Goal: Communication & Community: Share content

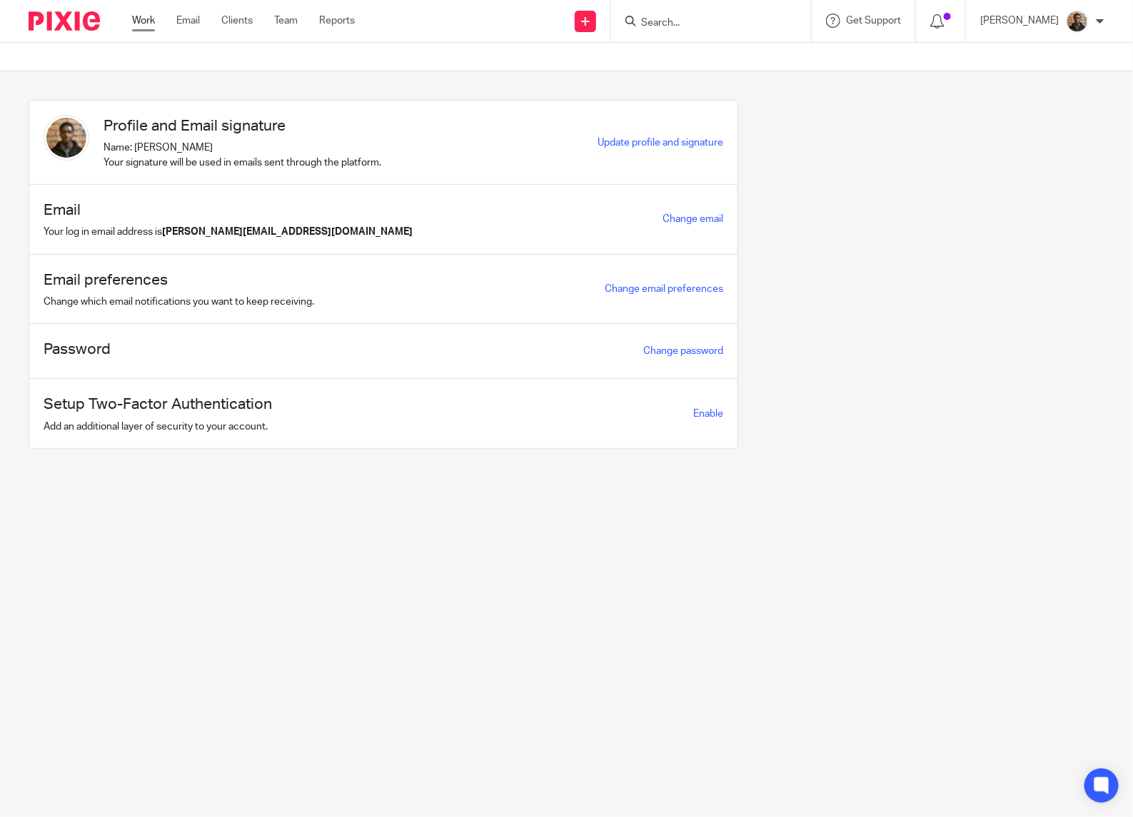
click at [152, 19] on link "Work" at bounding box center [143, 21] width 23 height 14
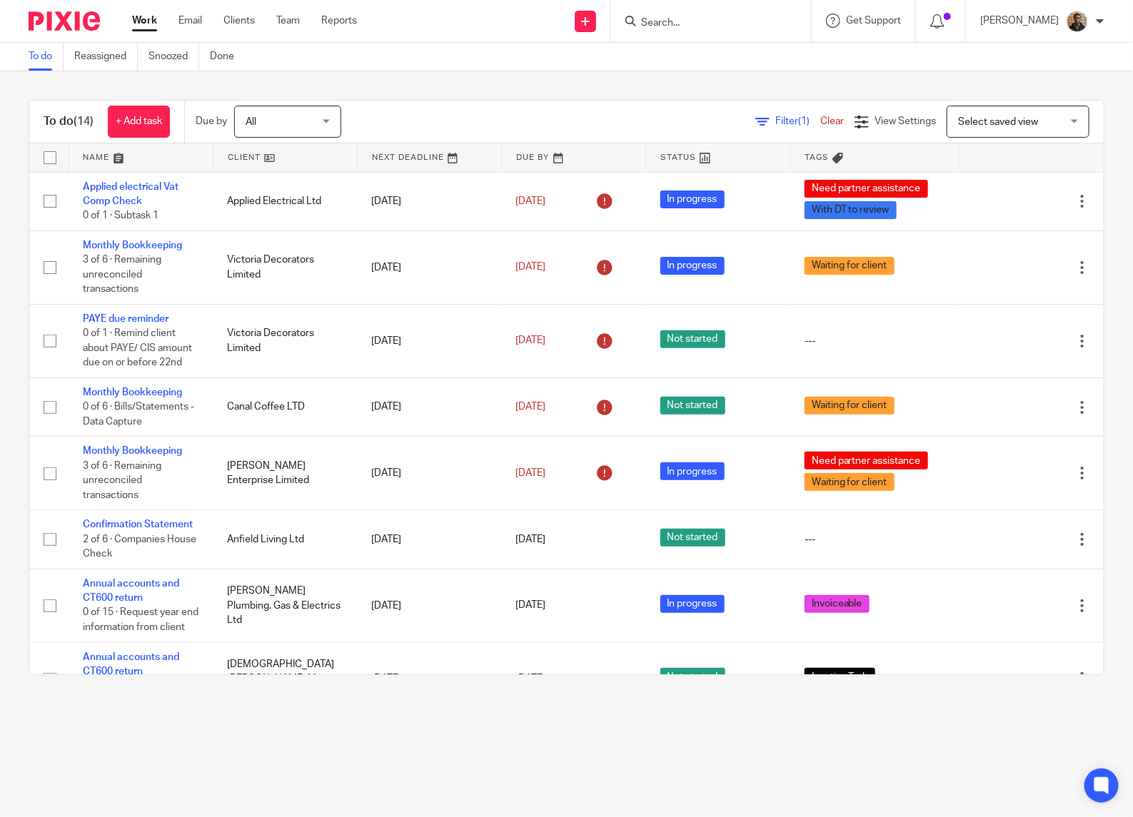
scroll to position [543, 0]
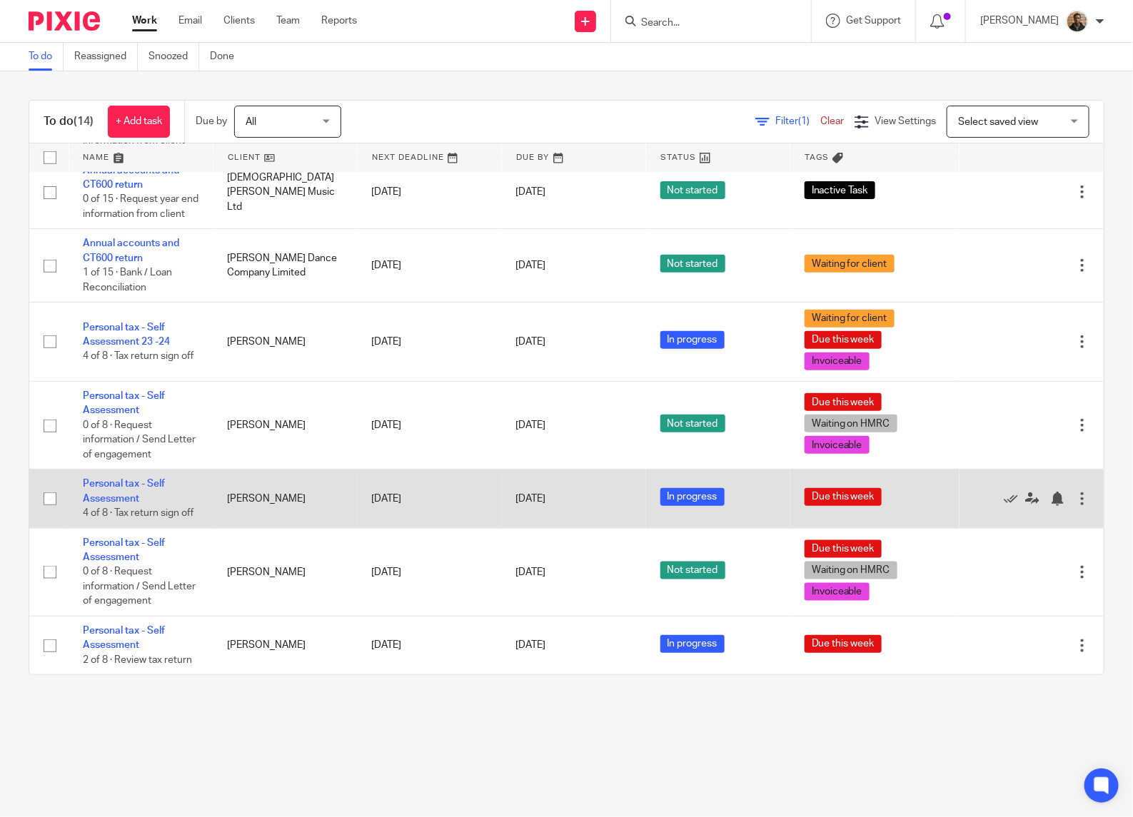
click at [143, 470] on td "Personal tax - Self Assessment 4 of 8 · Tax return sign off" at bounding box center [141, 499] width 144 height 59
click at [129, 480] on link "Personal tax - Self Assessment" at bounding box center [124, 491] width 82 height 24
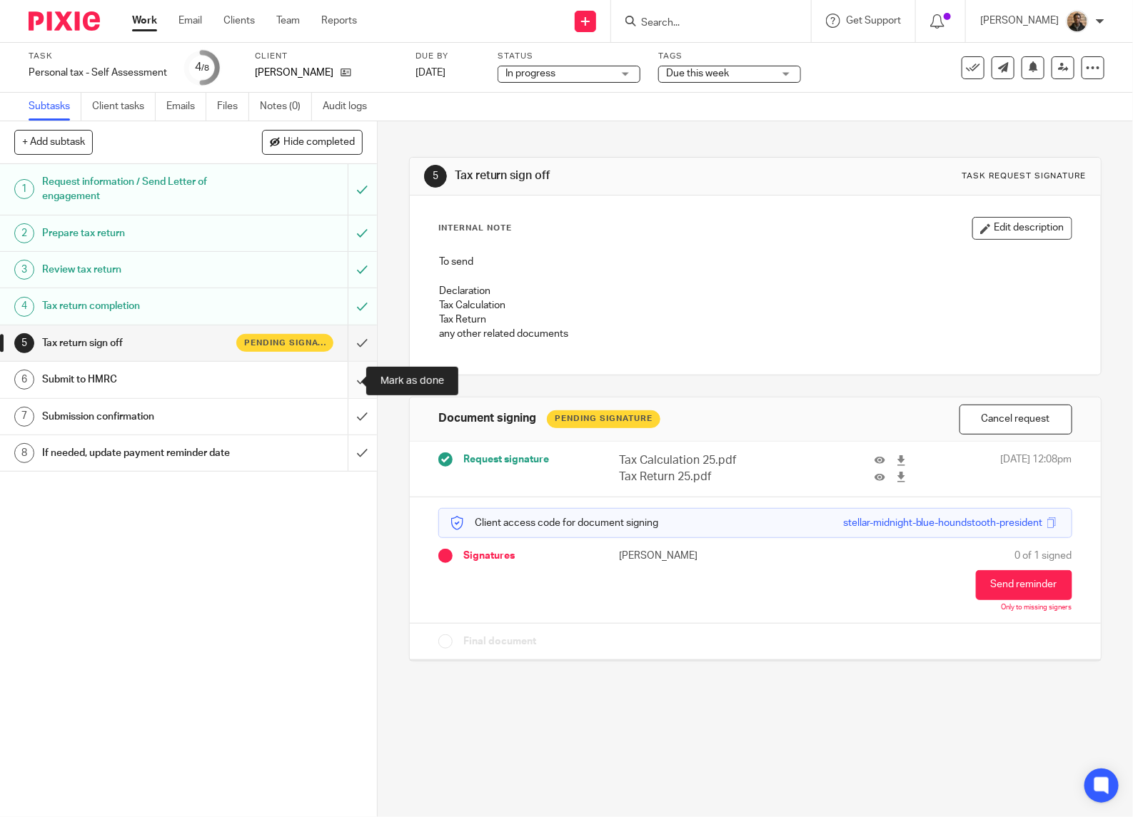
click at [338, 388] on input "submit" at bounding box center [188, 380] width 377 height 36
click at [289, 410] on div "Submission confirmation" at bounding box center [187, 416] width 291 height 21
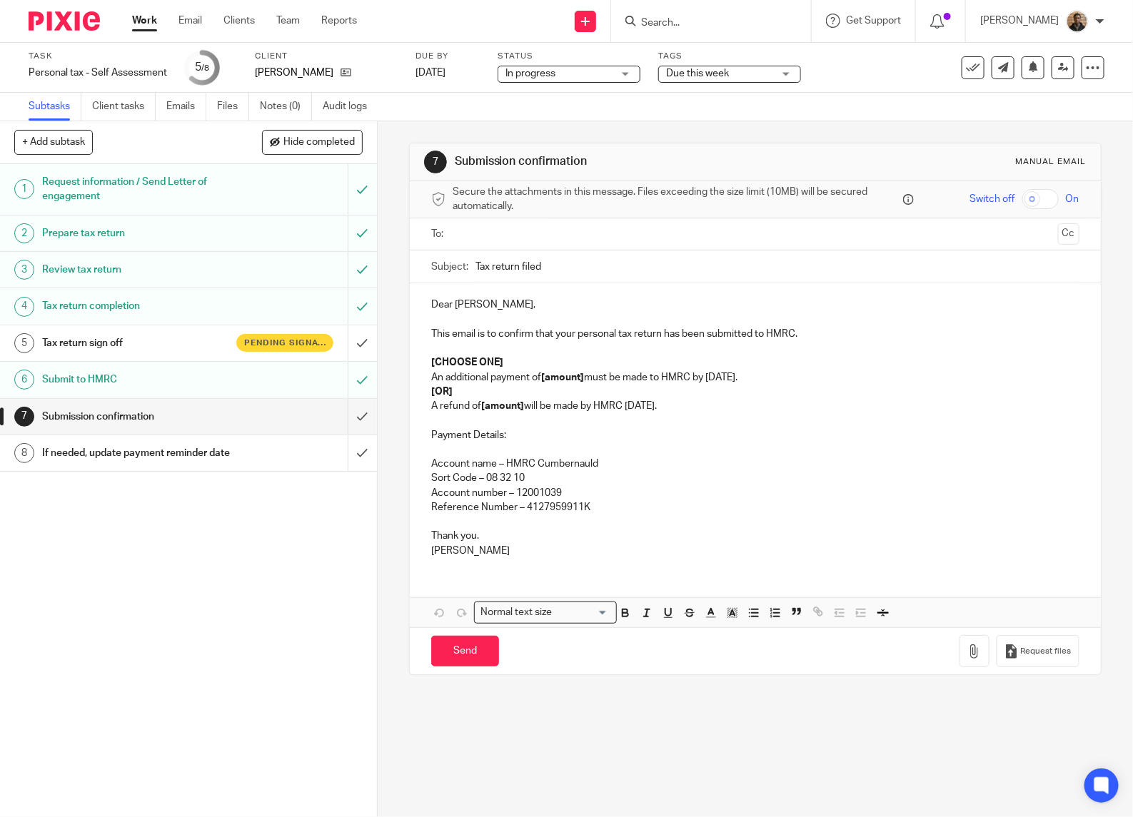
click at [472, 236] on input "text" at bounding box center [755, 234] width 595 height 16
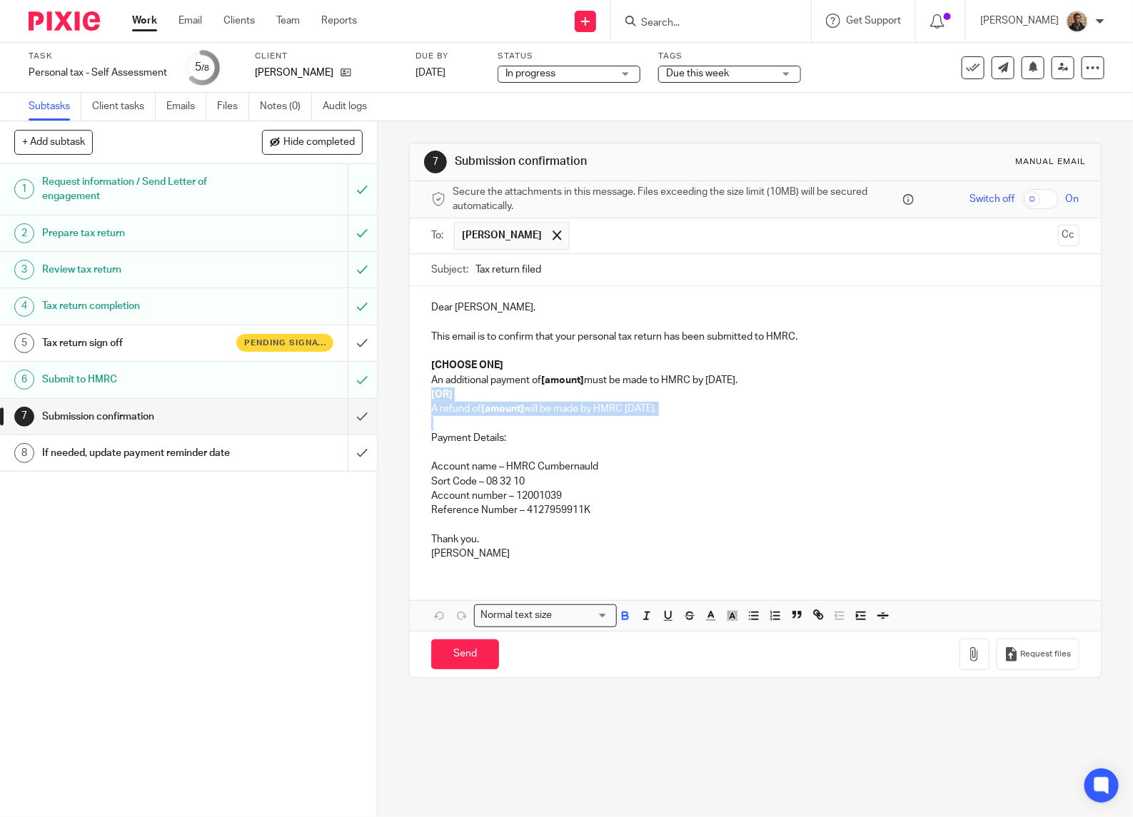
drag, startPoint x: 419, startPoint y: 393, endPoint x: 553, endPoint y: 432, distance: 139.6
click at [553, 432] on div "Dear John, This email is to confirm that your personal tax return has been subm…" at bounding box center [755, 428] width 691 height 285
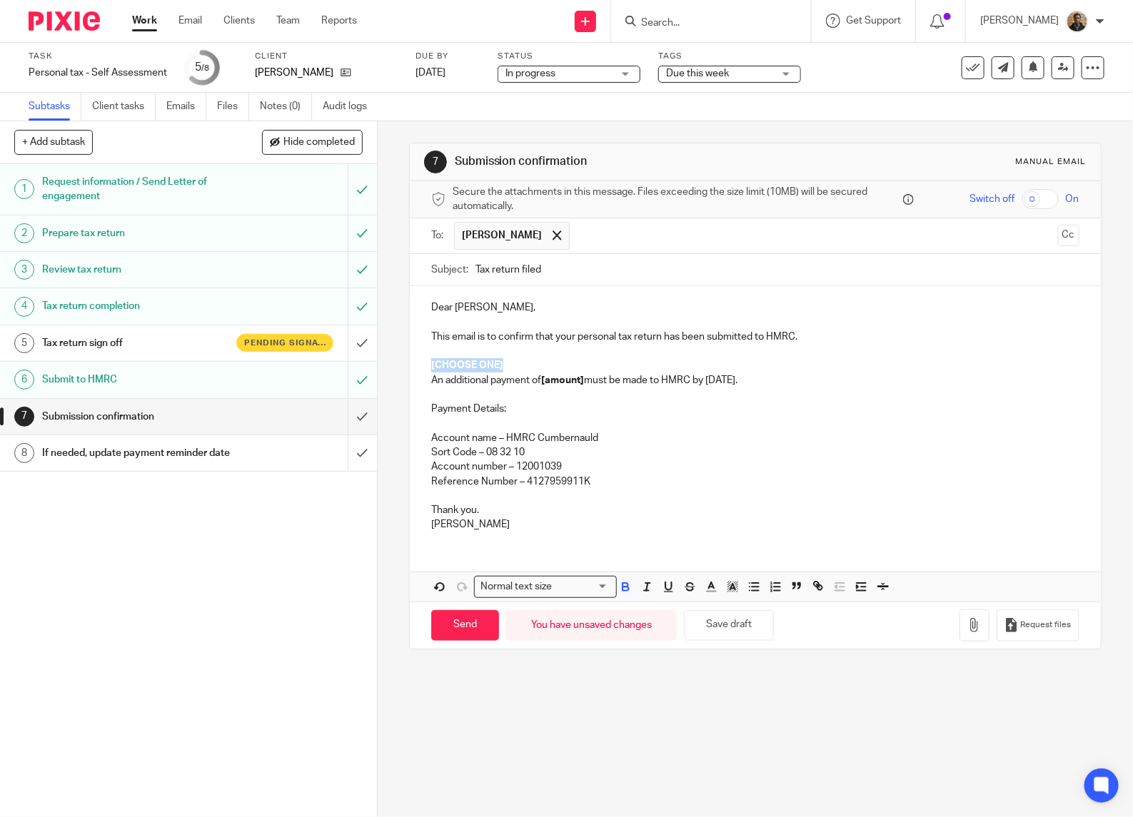
drag, startPoint x: 426, startPoint y: 365, endPoint x: 507, endPoint y: 361, distance: 81.5
click at [507, 361] on p "[CHOOSE ONE]" at bounding box center [755, 365] width 648 height 14
click at [761, 380] on p "An additional payment of [amount] must be made to HMRC by 31 January." at bounding box center [755, 380] width 648 height 14
click at [431, 510] on p "Thank you." at bounding box center [755, 510] width 648 height 14
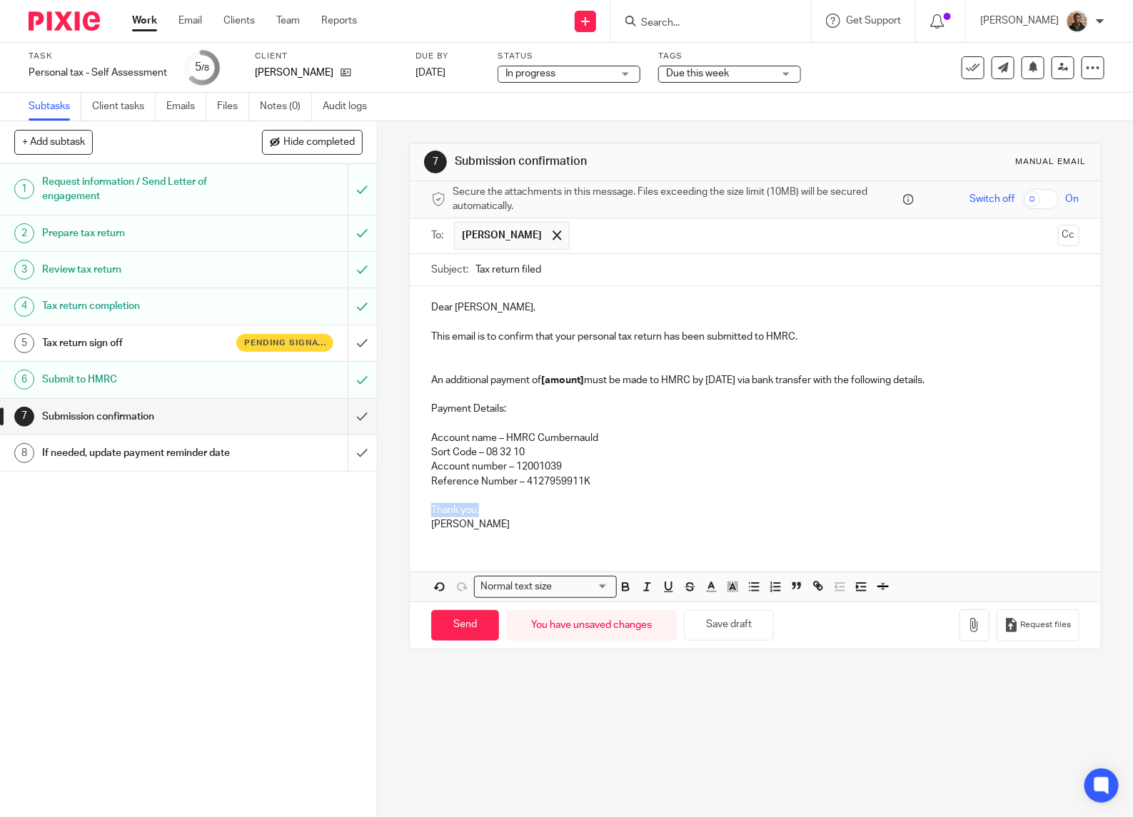
drag, startPoint x: 435, startPoint y: 518, endPoint x: 451, endPoint y: 534, distance: 22.2
click at [444, 528] on div "Dear John, This email is to confirm that your personal tax return has been subm…" at bounding box center [755, 414] width 691 height 256
click at [445, 303] on p "Dear John," at bounding box center [755, 307] width 648 height 14
click at [582, 375] on p "An additional payment of [amount] must be made to HMRC by 31 January 26 via ban…" at bounding box center [755, 380] width 648 height 14
click at [983, 386] on p "An additional payment of £4,882.50 must be made to HMRC by 31 January 26 via ba…" at bounding box center [755, 380] width 648 height 14
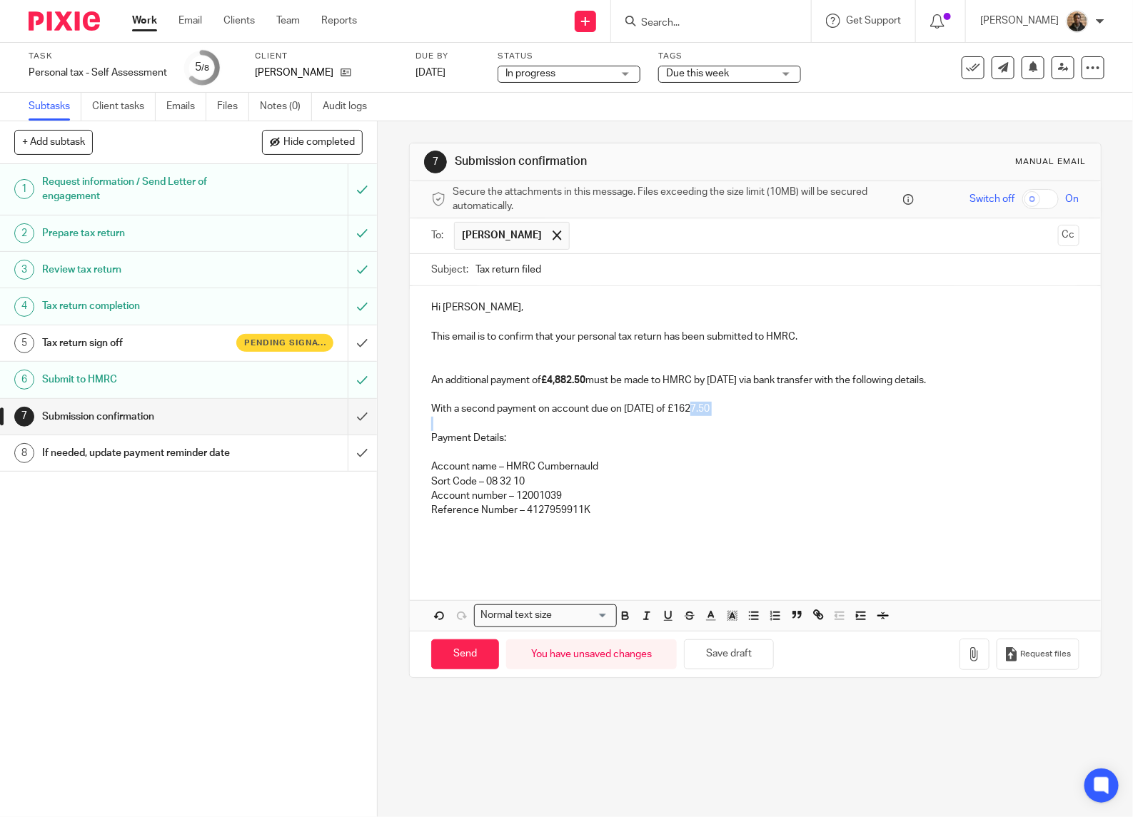
drag, startPoint x: 680, startPoint y: 411, endPoint x: 729, endPoint y: 418, distance: 49.8
click at [729, 418] on div "Hi John, This email is to confirm that your personal tax return has been submit…" at bounding box center [755, 428] width 691 height 285
click at [625, 617] on icon "button" at bounding box center [625, 616] width 13 height 13
click at [721, 423] on p at bounding box center [755, 424] width 648 height 14
click at [707, 410] on strong "£1627.50" at bounding box center [686, 409] width 42 height 10
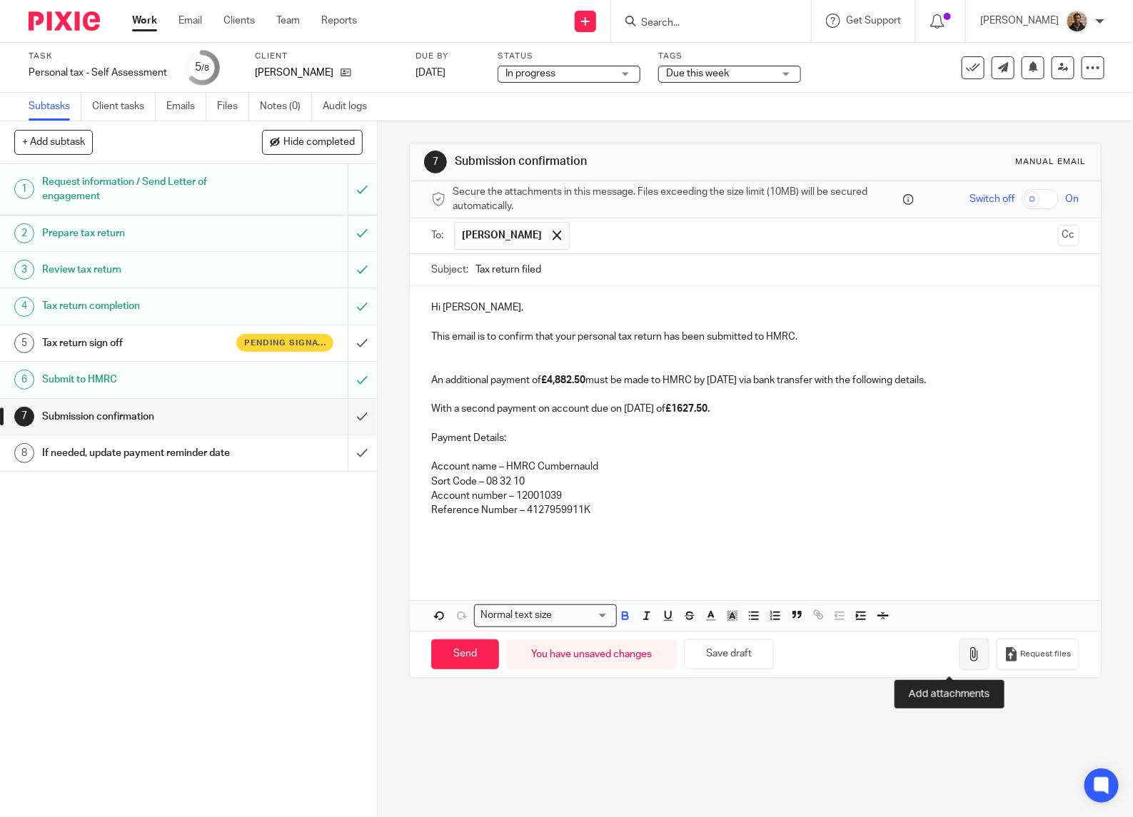
click at [967, 657] on icon "button" at bounding box center [974, 654] width 14 height 14
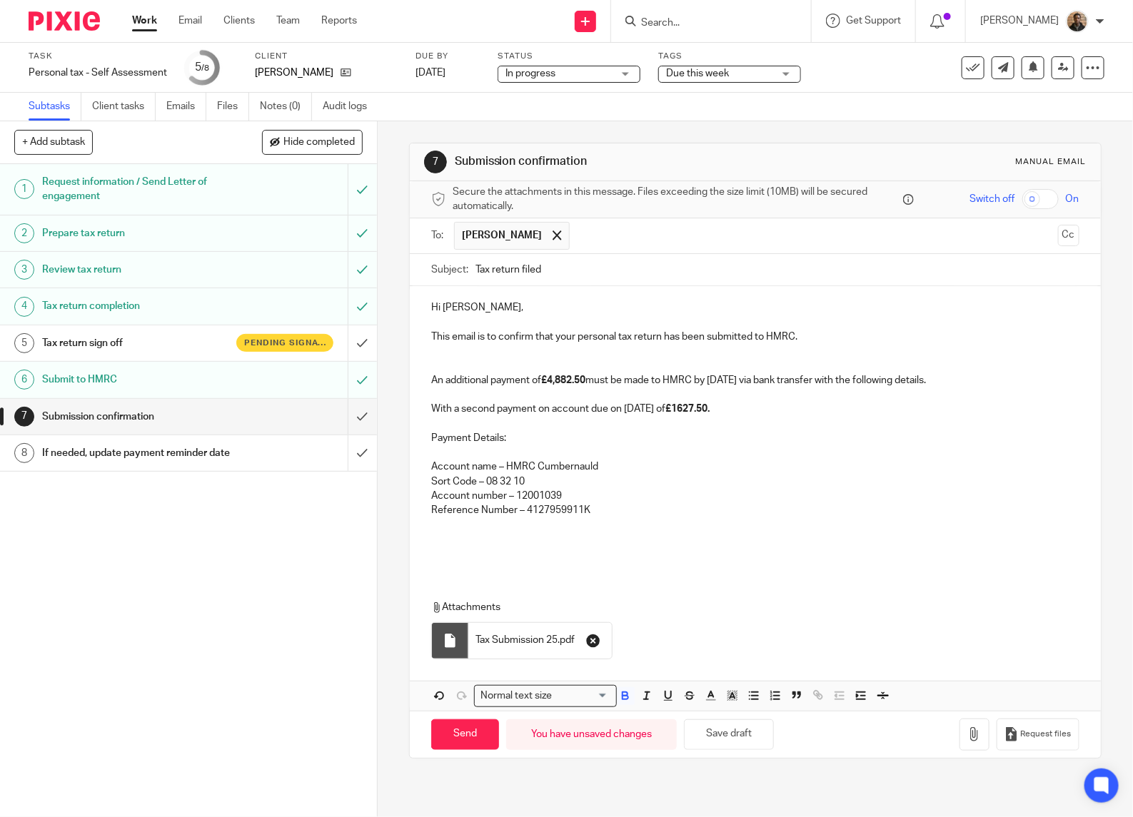
click at [590, 637] on icon "button" at bounding box center [593, 641] width 14 height 14
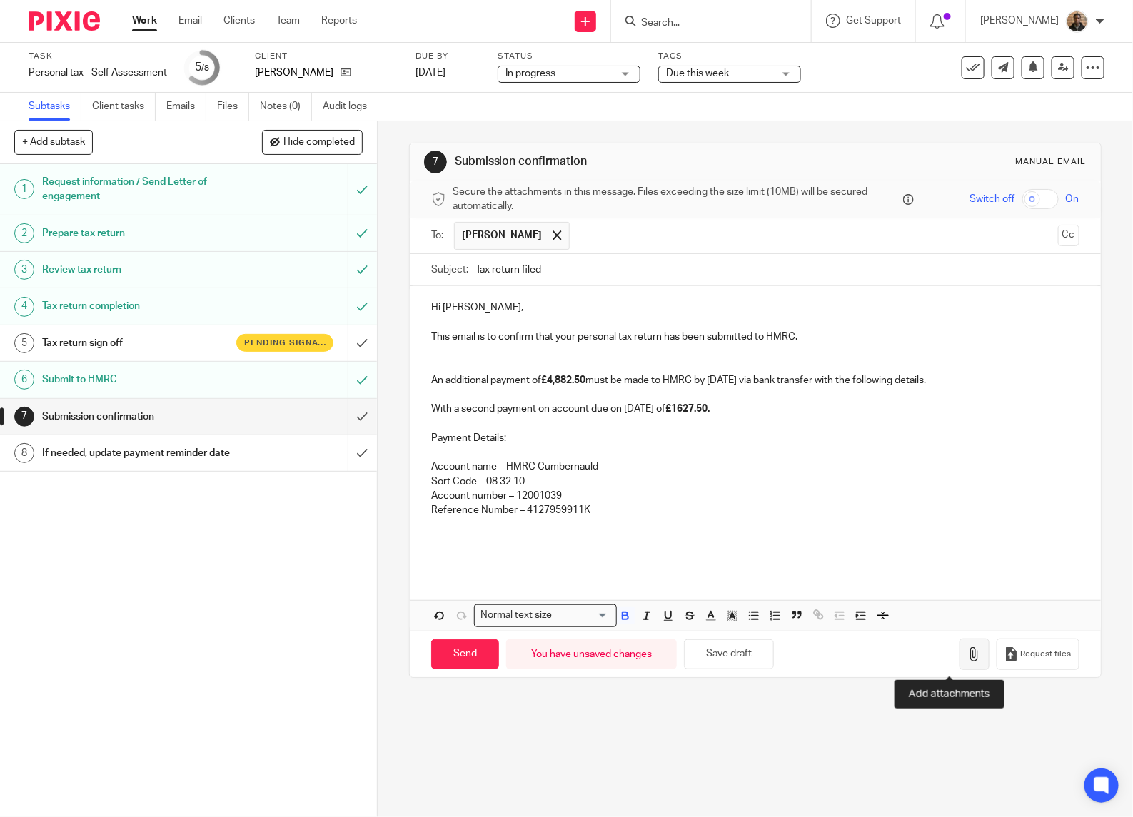
click at [959, 662] on button "button" at bounding box center [974, 655] width 30 height 32
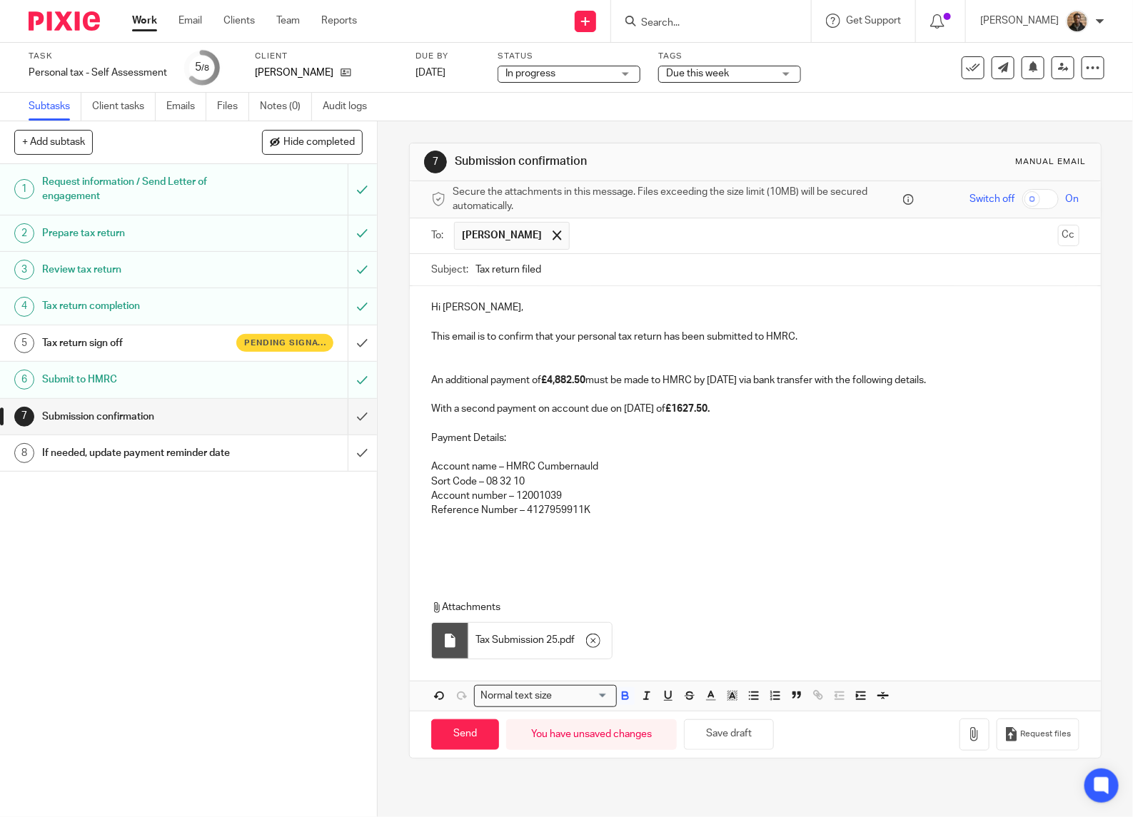
click at [383, 622] on div "7 Submission confirmation Manual email Secure the attachments in this message. …" at bounding box center [755, 469] width 755 height 696
click at [466, 742] on input "Send" at bounding box center [465, 734] width 68 height 31
type input "Sent"
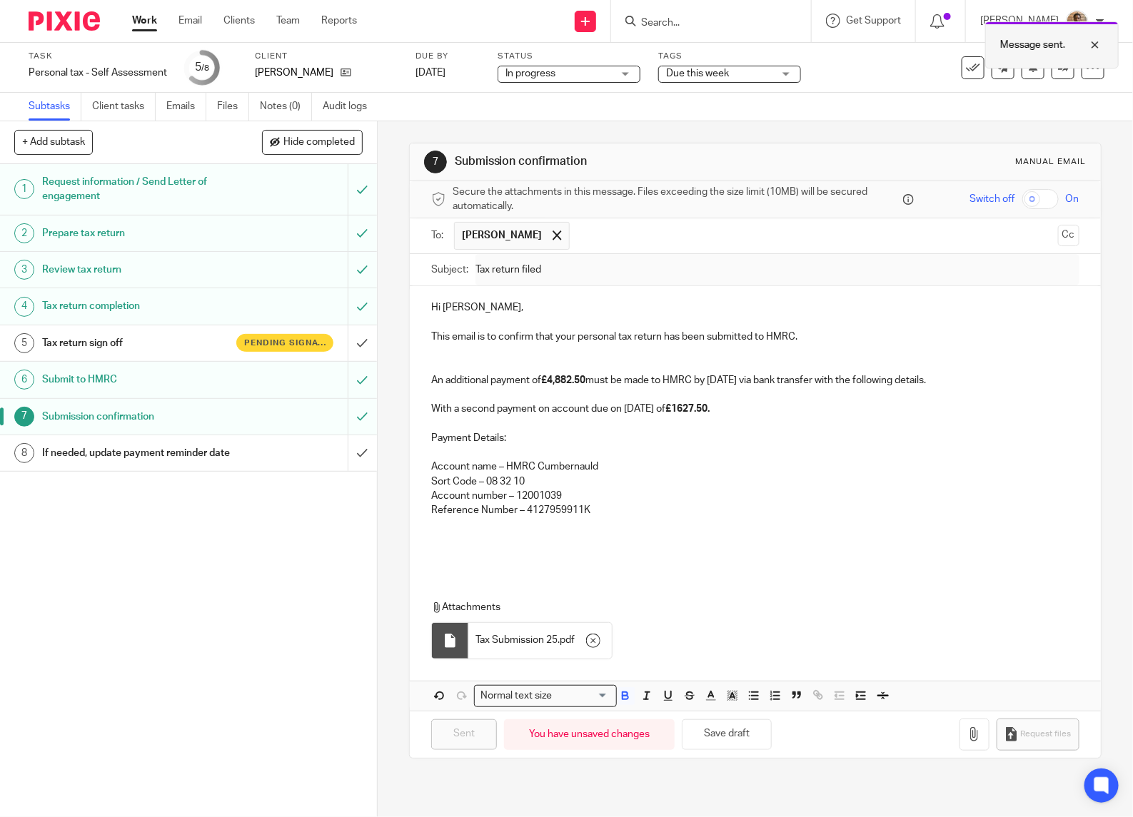
click at [1092, 48] on div at bounding box center [1084, 44] width 39 height 17
click at [851, 91] on div "Task Personal tax - Self Assessment Save Personal tax - Self Assessment 5 /8 Cl…" at bounding box center [566, 68] width 1133 height 50
click at [966, 69] on icon at bounding box center [973, 68] width 14 height 14
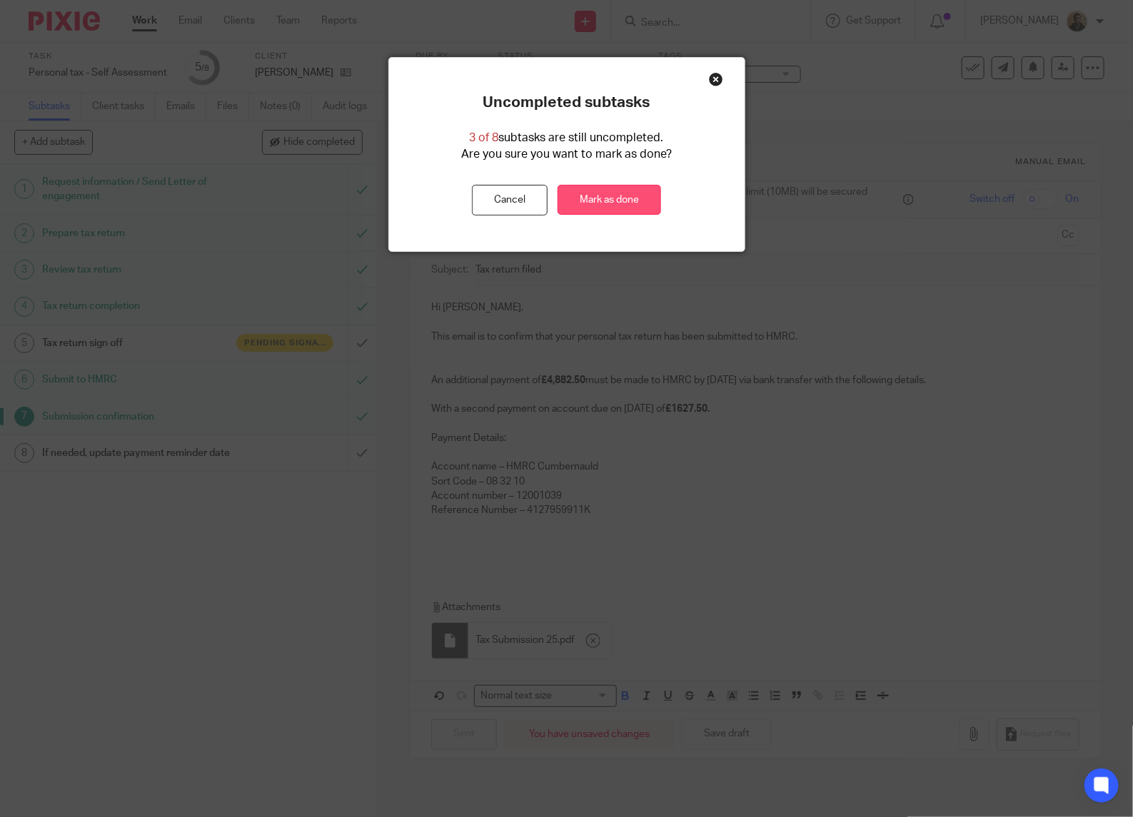
click at [580, 208] on link "Mark as done" at bounding box center [608, 200] width 103 height 31
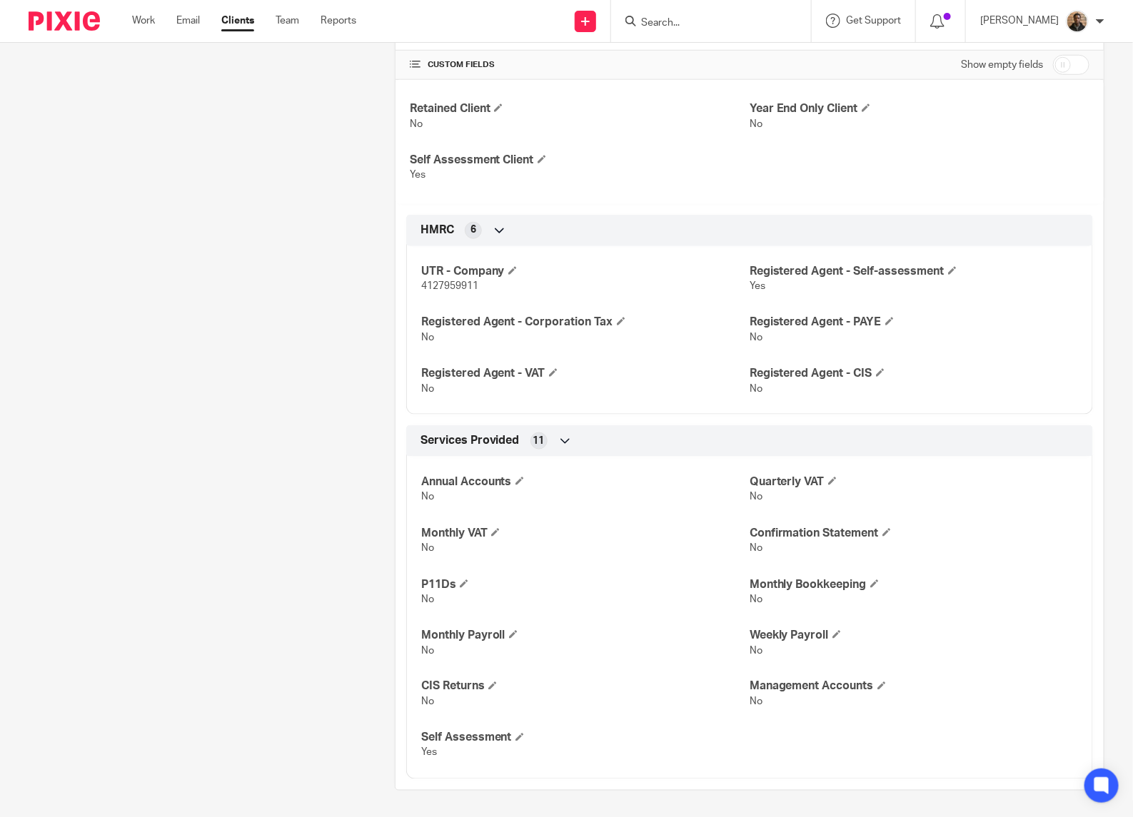
scroll to position [472, 0]
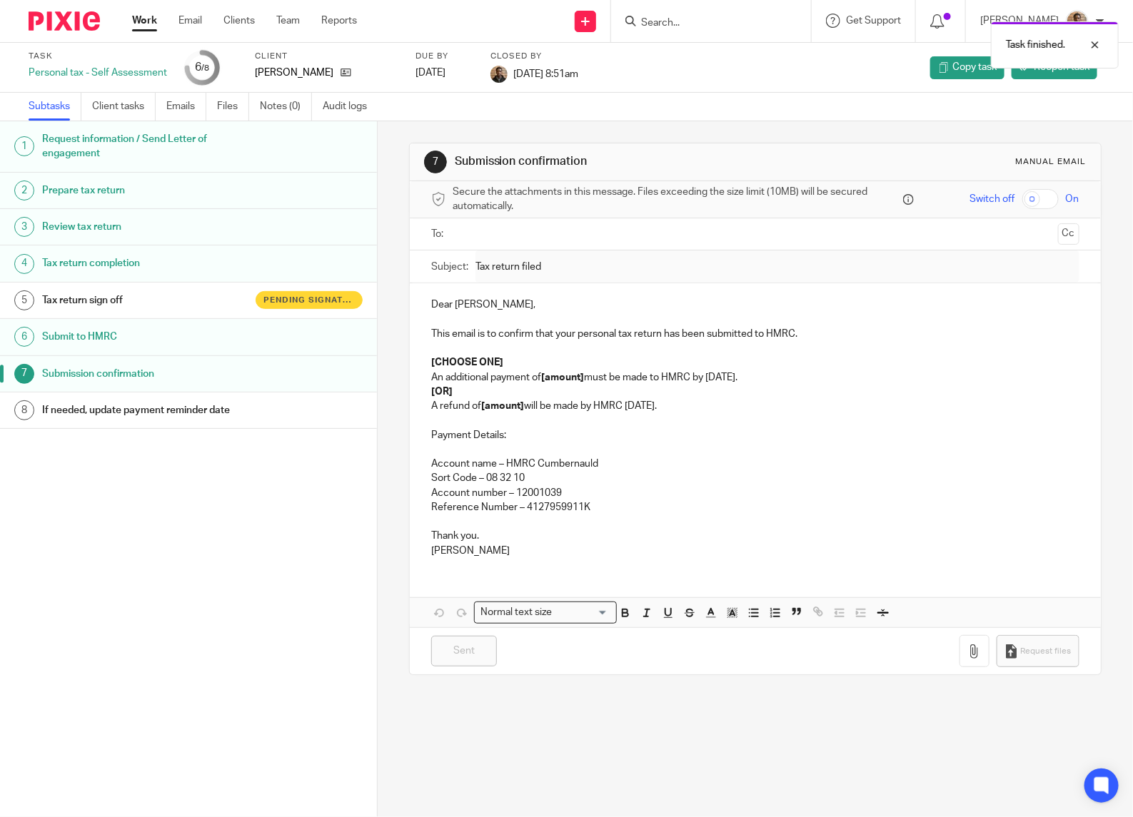
click at [147, 19] on link "Work" at bounding box center [144, 21] width 25 height 14
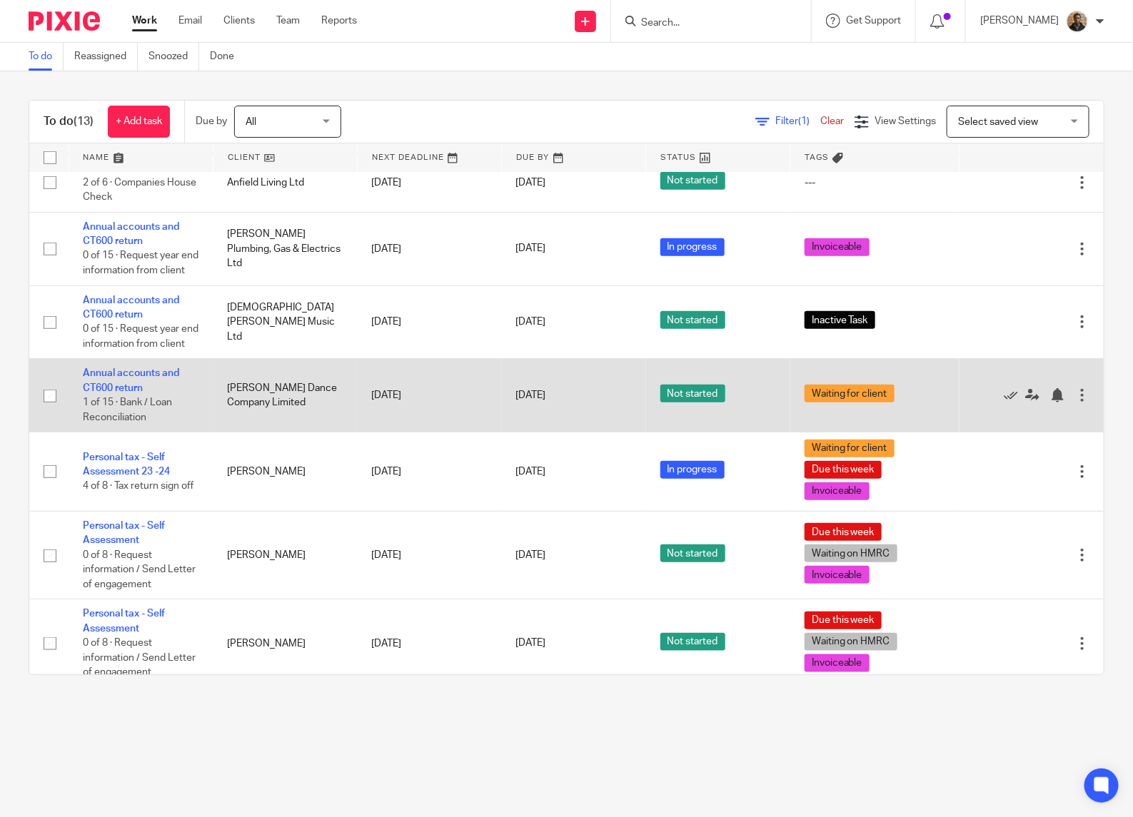
scroll to position [470, 0]
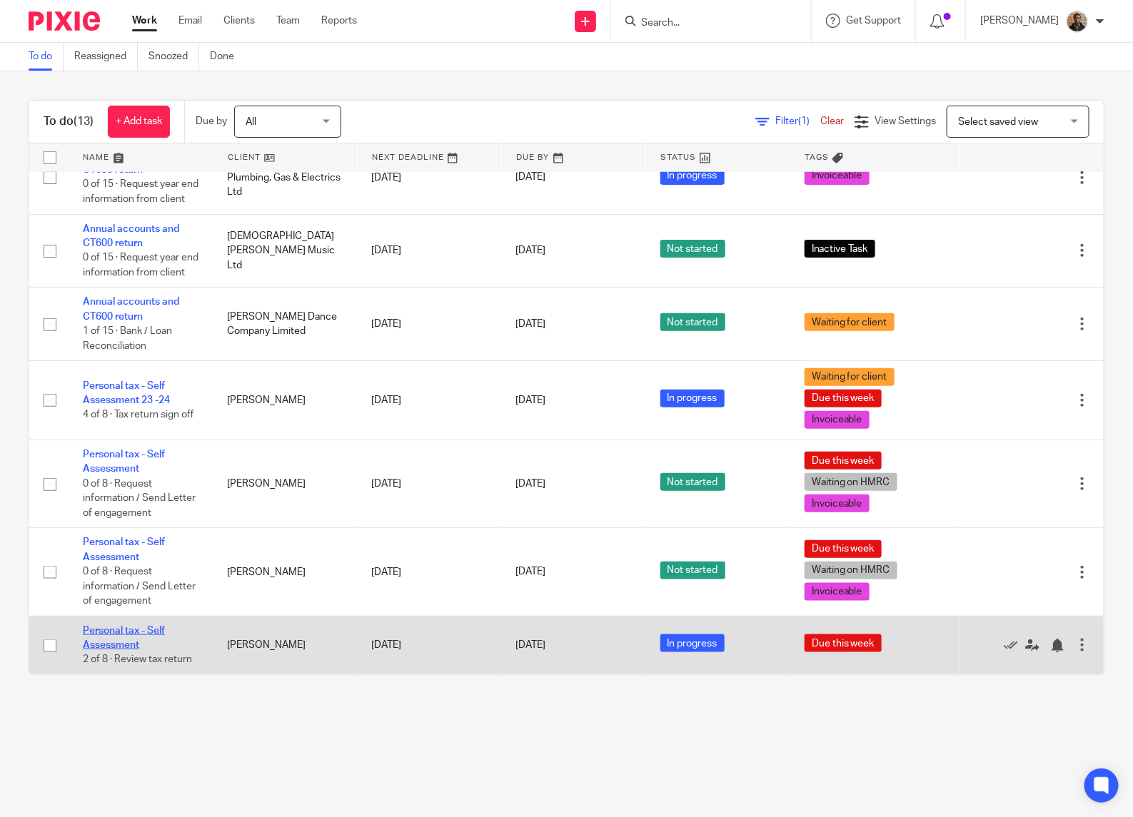
click at [134, 629] on link "Personal tax - Self Assessment" at bounding box center [124, 638] width 82 height 24
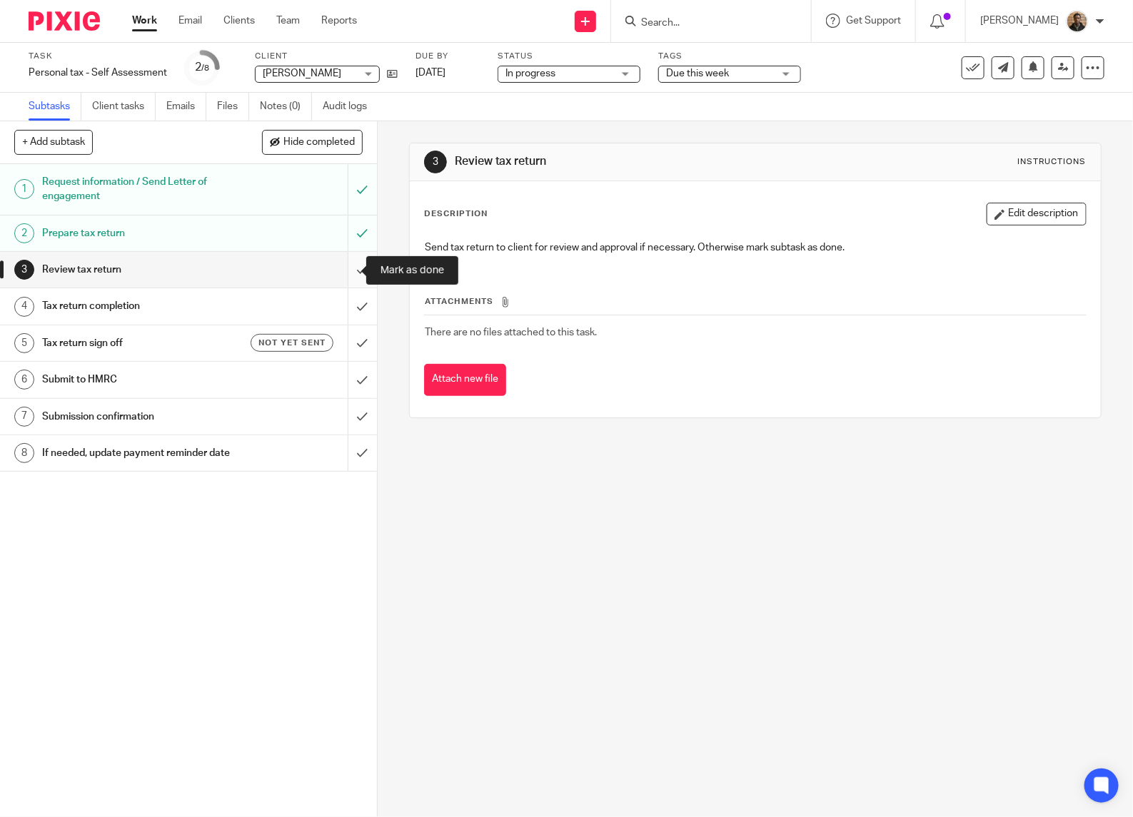
click at [336, 273] on input "submit" at bounding box center [188, 270] width 377 height 36
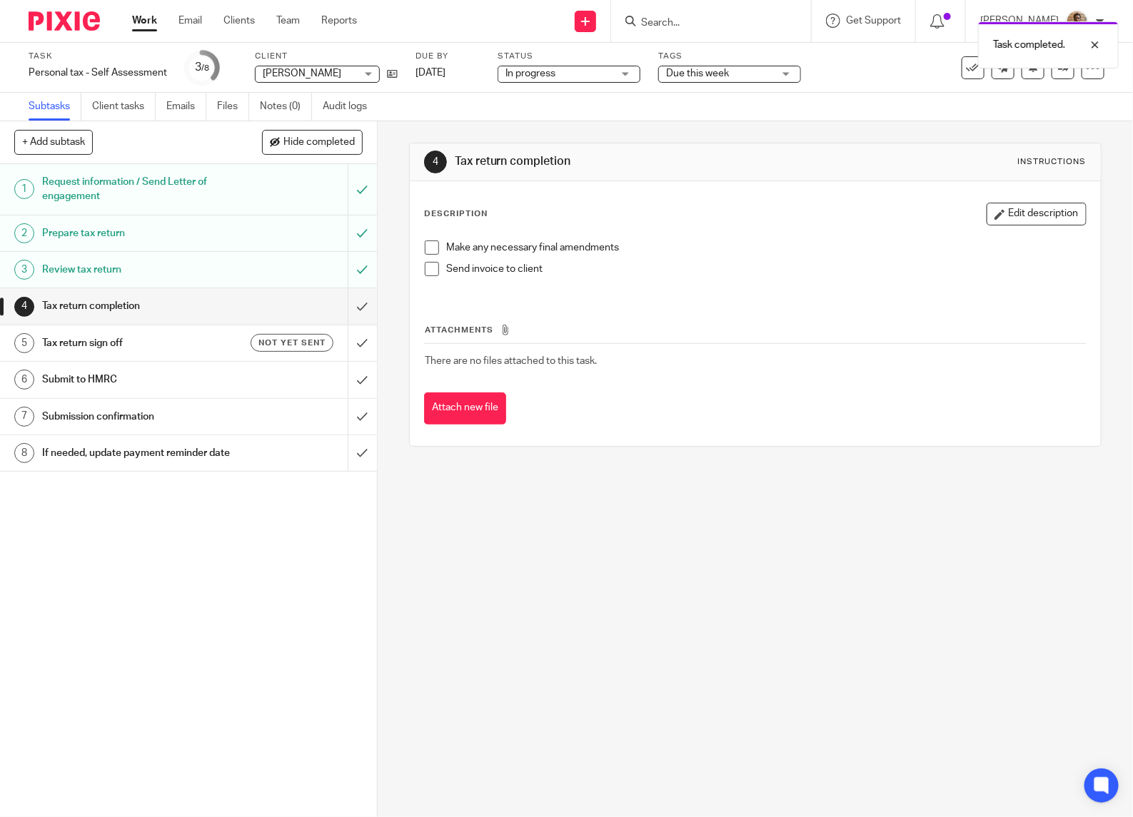
click at [430, 245] on span at bounding box center [432, 248] width 14 height 14
click at [426, 270] on span at bounding box center [432, 269] width 14 height 14
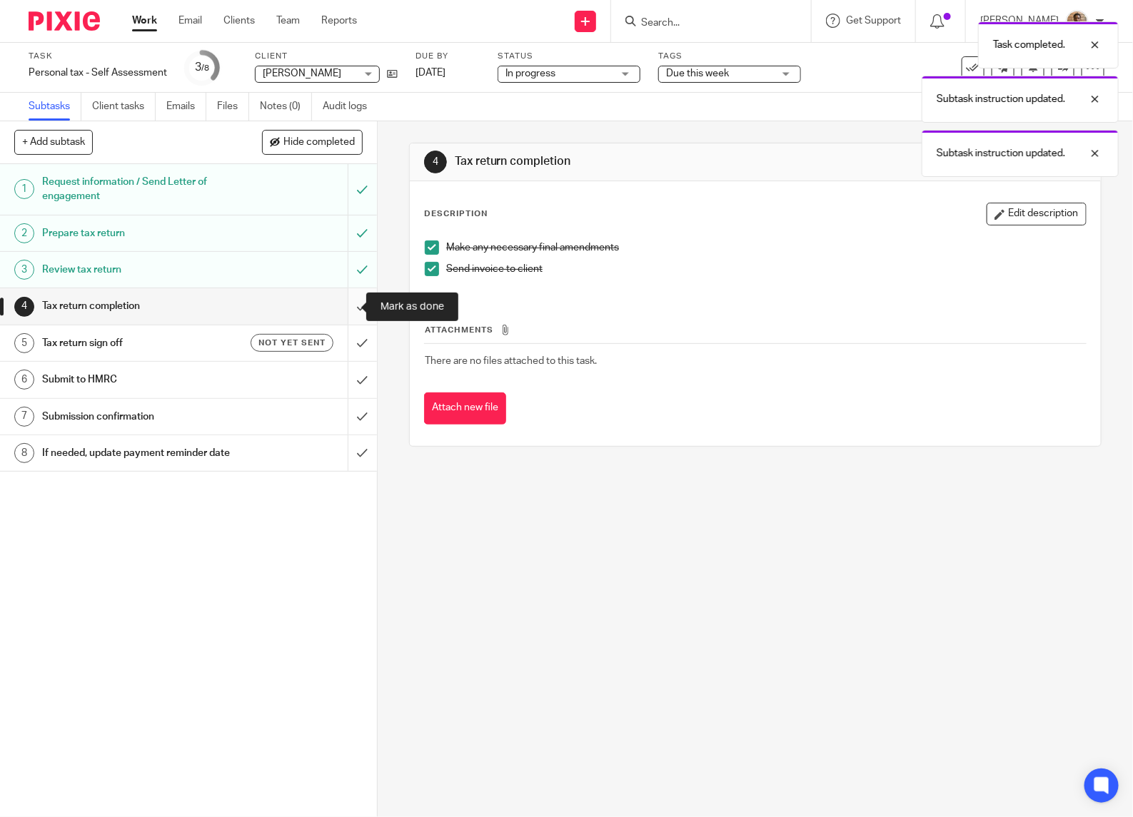
click at [343, 302] on input "submit" at bounding box center [188, 306] width 377 height 36
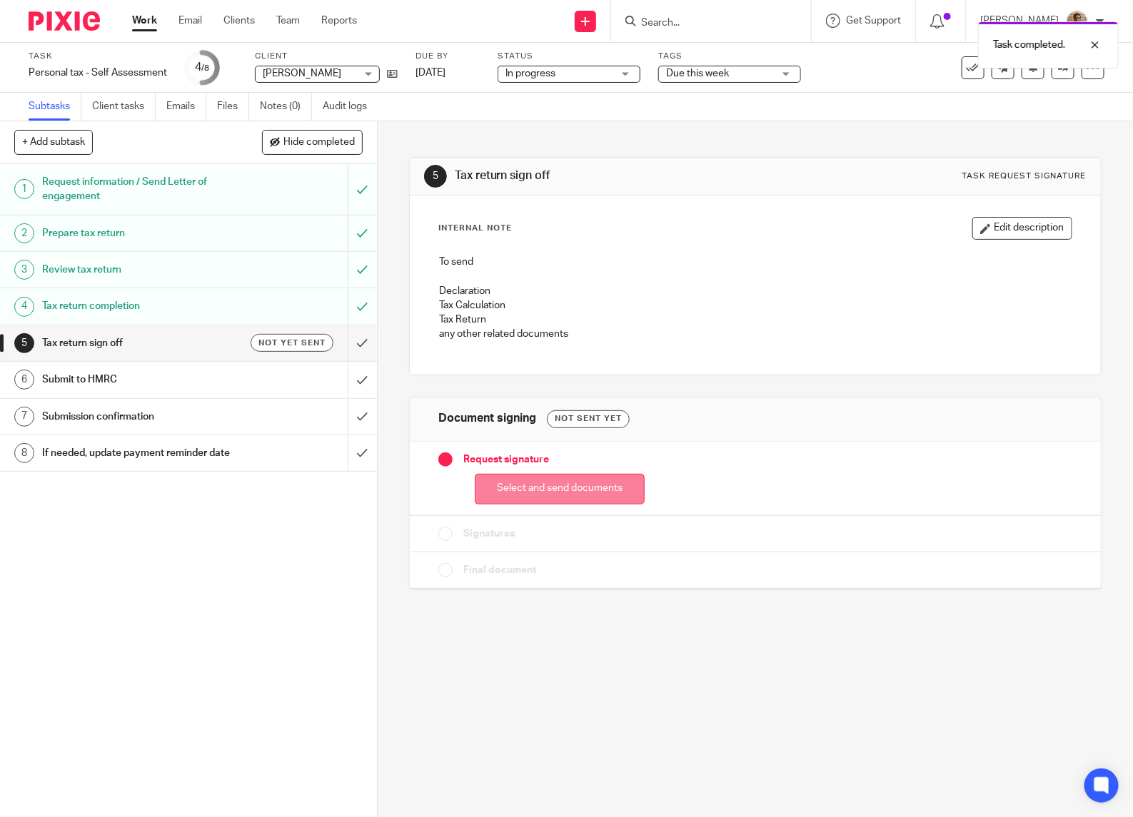
click at [597, 475] on button "Select and send documents" at bounding box center [560, 489] width 170 height 31
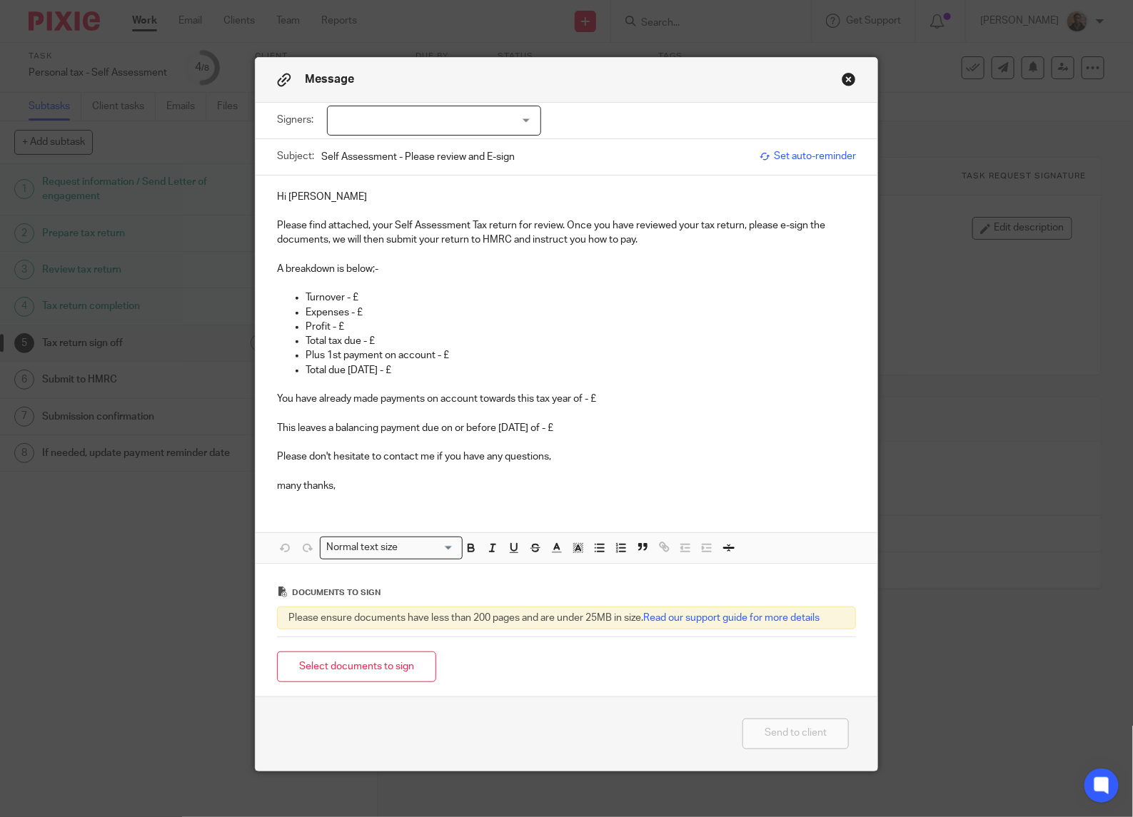
click at [447, 120] on div at bounding box center [434, 121] width 214 height 30
click at [428, 157] on li "[PERSON_NAME]" at bounding box center [427, 150] width 213 height 29
checkbox input "true"
click at [389, 280] on p at bounding box center [566, 283] width 579 height 14
click at [353, 298] on p "Turnover - £" at bounding box center [580, 297] width 550 height 14
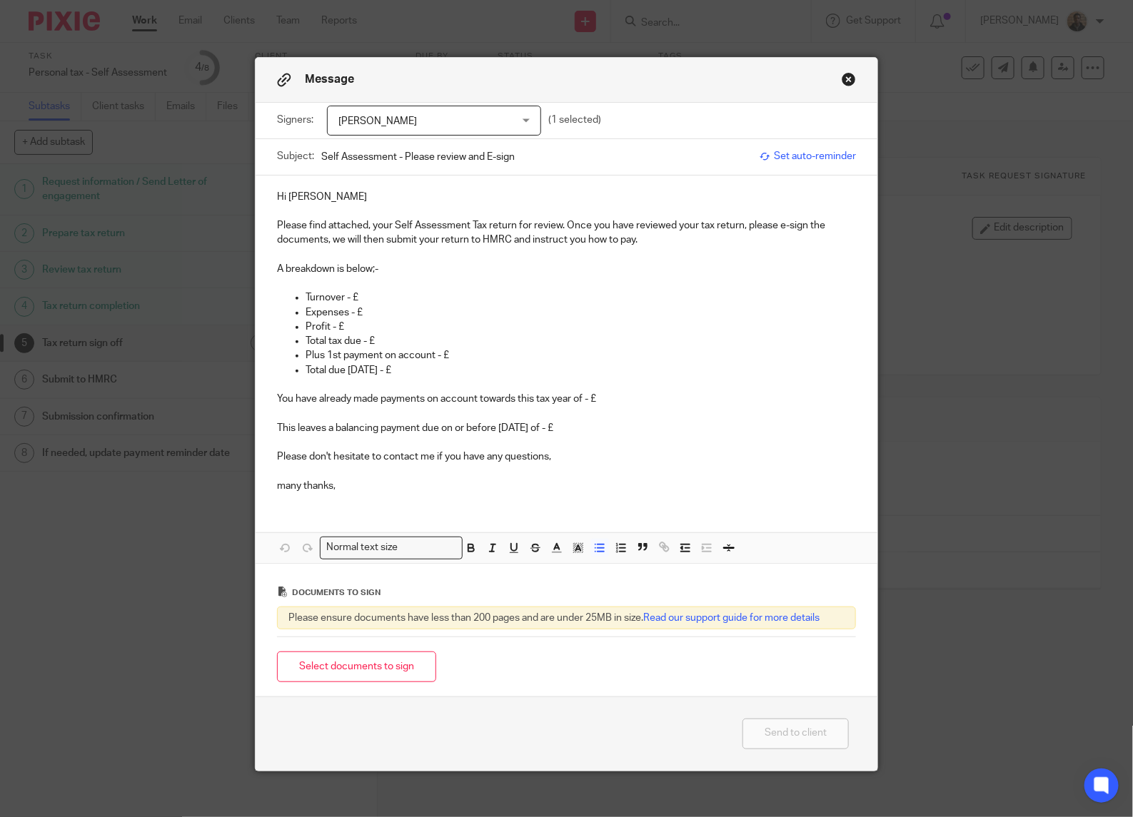
click at [320, 193] on p "Hi [PERSON_NAME]" at bounding box center [566, 197] width 579 height 14
click at [369, 286] on p at bounding box center [566, 283] width 579 height 14
click at [358, 298] on p "Turnover - £" at bounding box center [580, 297] width 550 height 14
click at [338, 298] on p "Turnover - £" at bounding box center [580, 297] width 550 height 14
click at [433, 308] on p "Expenses - £" at bounding box center [580, 312] width 550 height 14
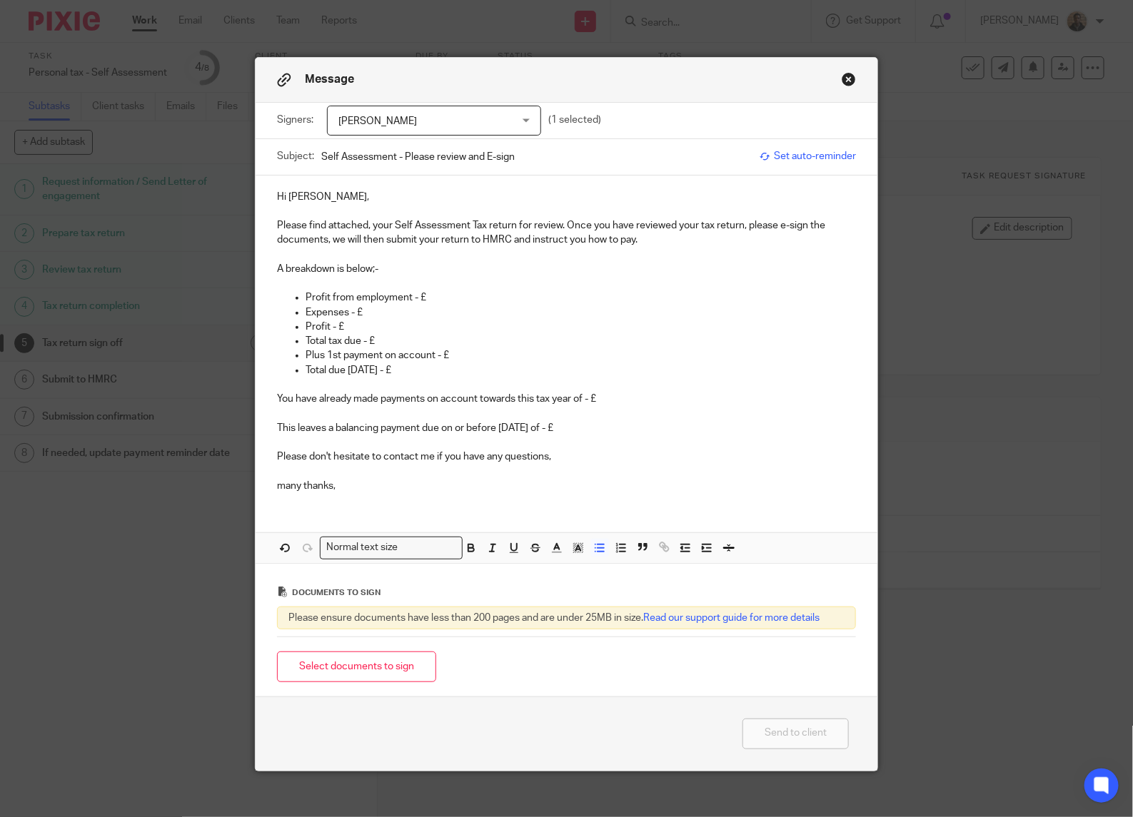
click at [412, 290] on p at bounding box center [566, 283] width 579 height 14
click at [429, 293] on p "Profit from employment - £" at bounding box center [580, 297] width 550 height 14
click at [472, 283] on p at bounding box center [566, 283] width 579 height 14
click at [458, 289] on p at bounding box center [566, 283] width 579 height 14
click at [443, 297] on p "Profit from employment - £28371" at bounding box center [580, 297] width 550 height 14
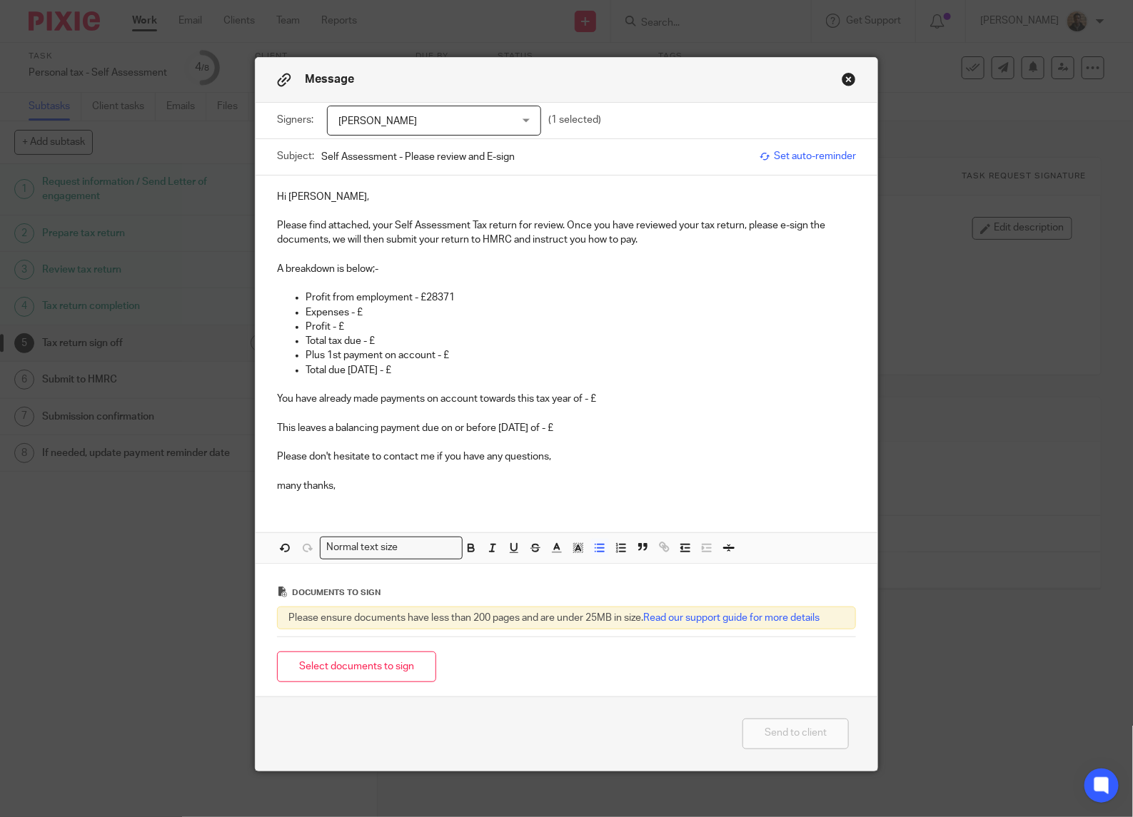
click at [432, 298] on p "Profit from employment - £28371" at bounding box center [580, 297] width 550 height 14
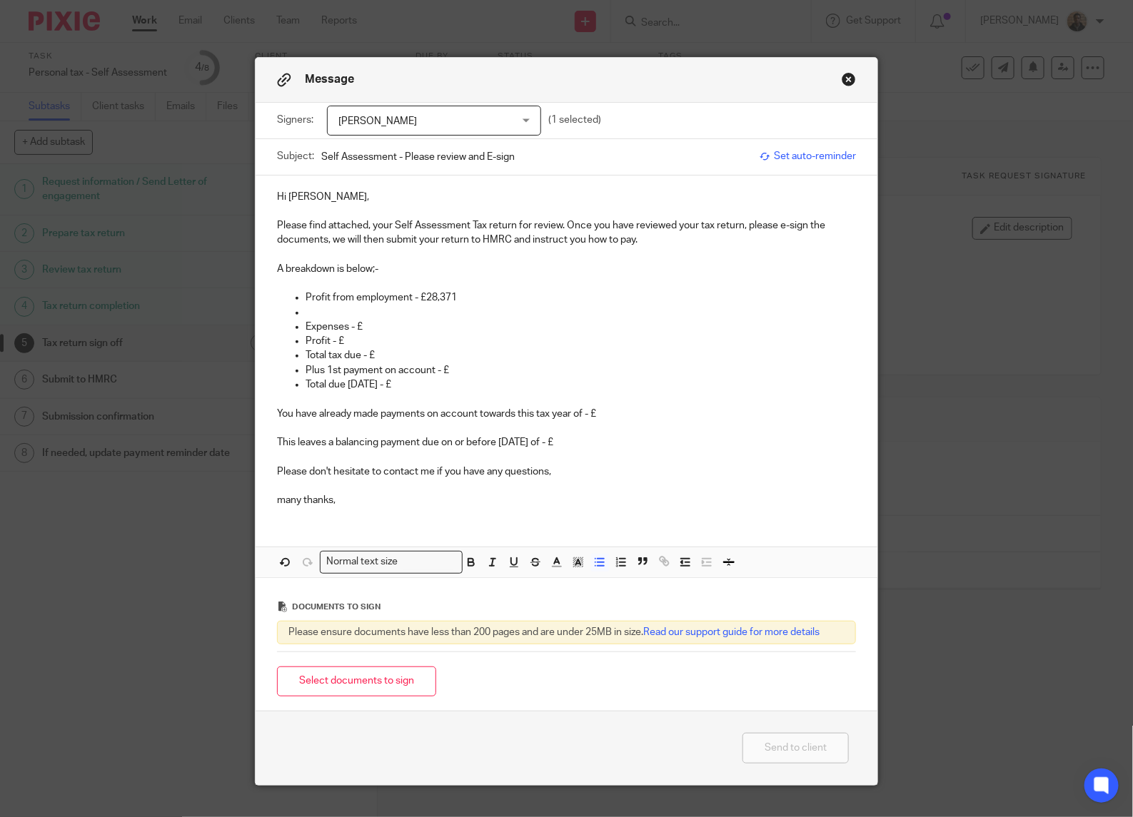
click at [316, 305] on p at bounding box center [580, 312] width 550 height 14
click at [322, 300] on p "Profit from employment - £28,371" at bounding box center [580, 297] width 550 height 14
drag, startPoint x: 415, startPoint y: 290, endPoint x: 388, endPoint y: 291, distance: 27.2
click at [388, 291] on div "Hi [PERSON_NAME], Please find attached, your Self Assessment Tax return for rev…" at bounding box center [567, 347] width 622 height 343
drag, startPoint x: 415, startPoint y: 300, endPoint x: 390, endPoint y: 289, distance: 27.8
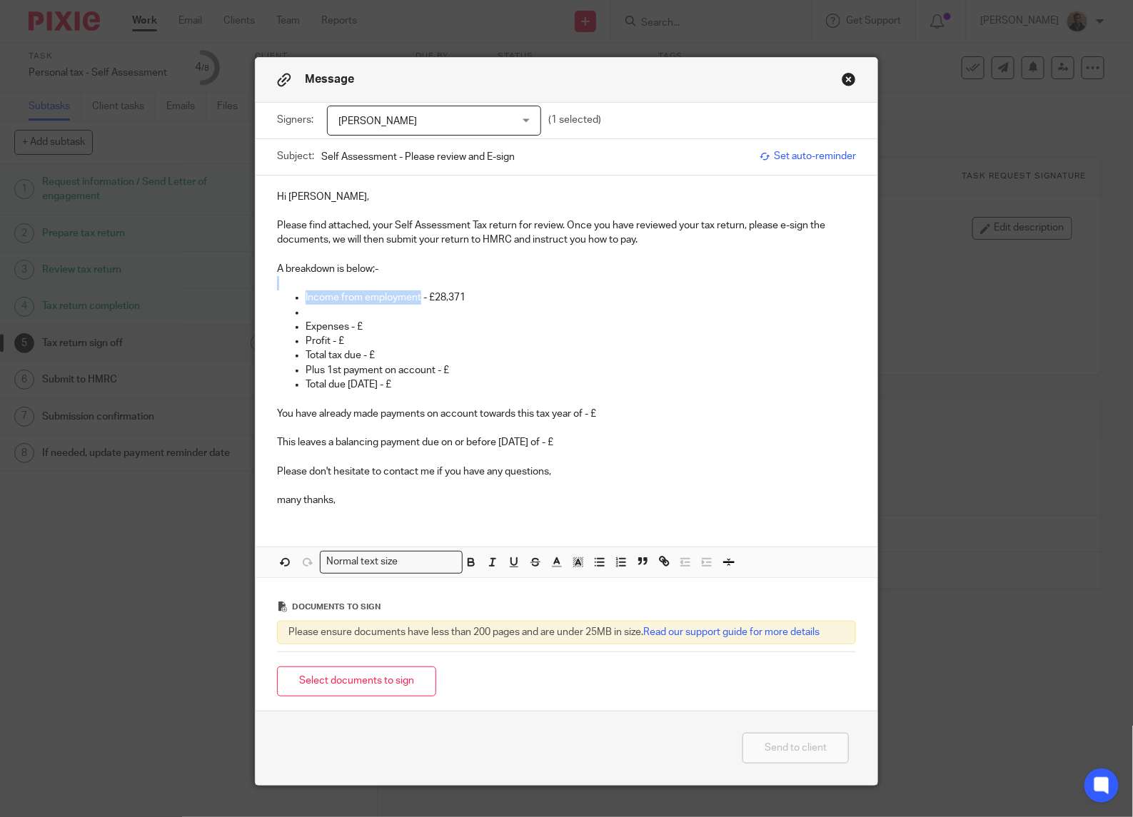
click at [390, 289] on div "Hi [PERSON_NAME], Please find attached, your Self Assessment Tax return for rev…" at bounding box center [567, 347] width 622 height 343
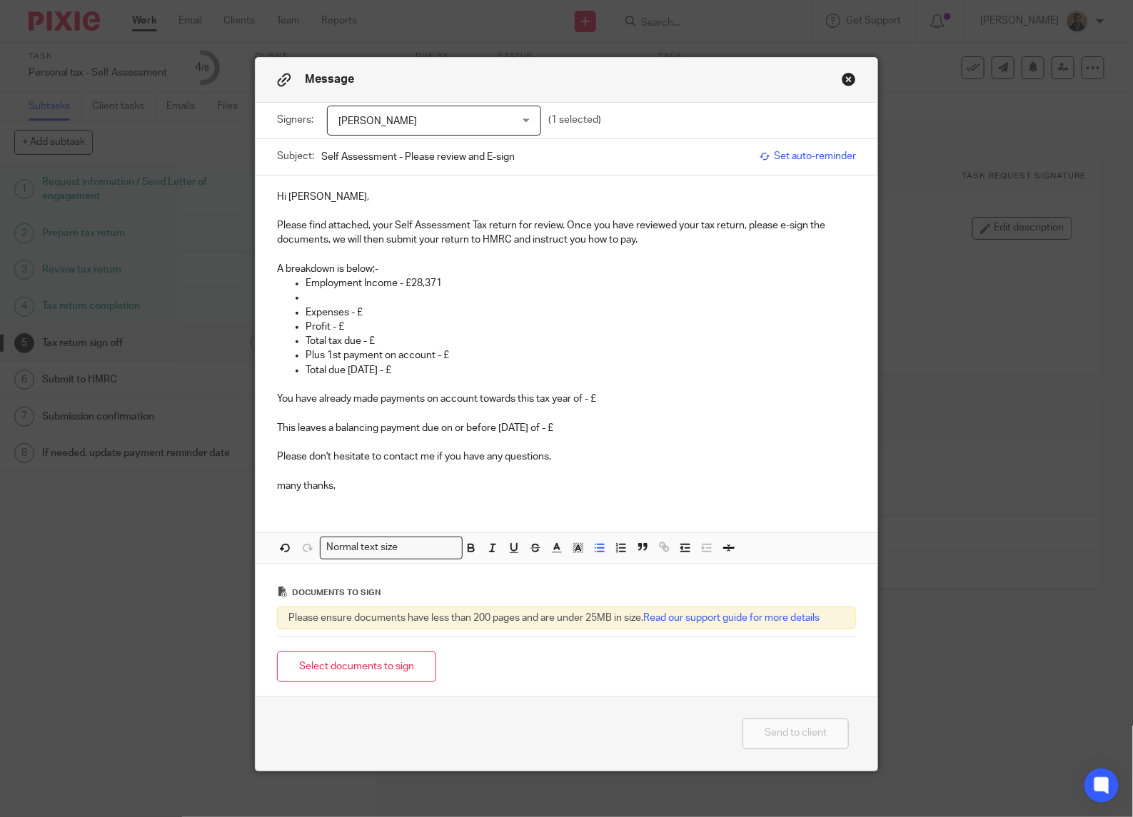
click at [279, 277] on ul "Employment Income - £28,371 Expenses - £ Profit - £ Total tax due - £ Plus 1st …" at bounding box center [566, 334] width 579 height 116
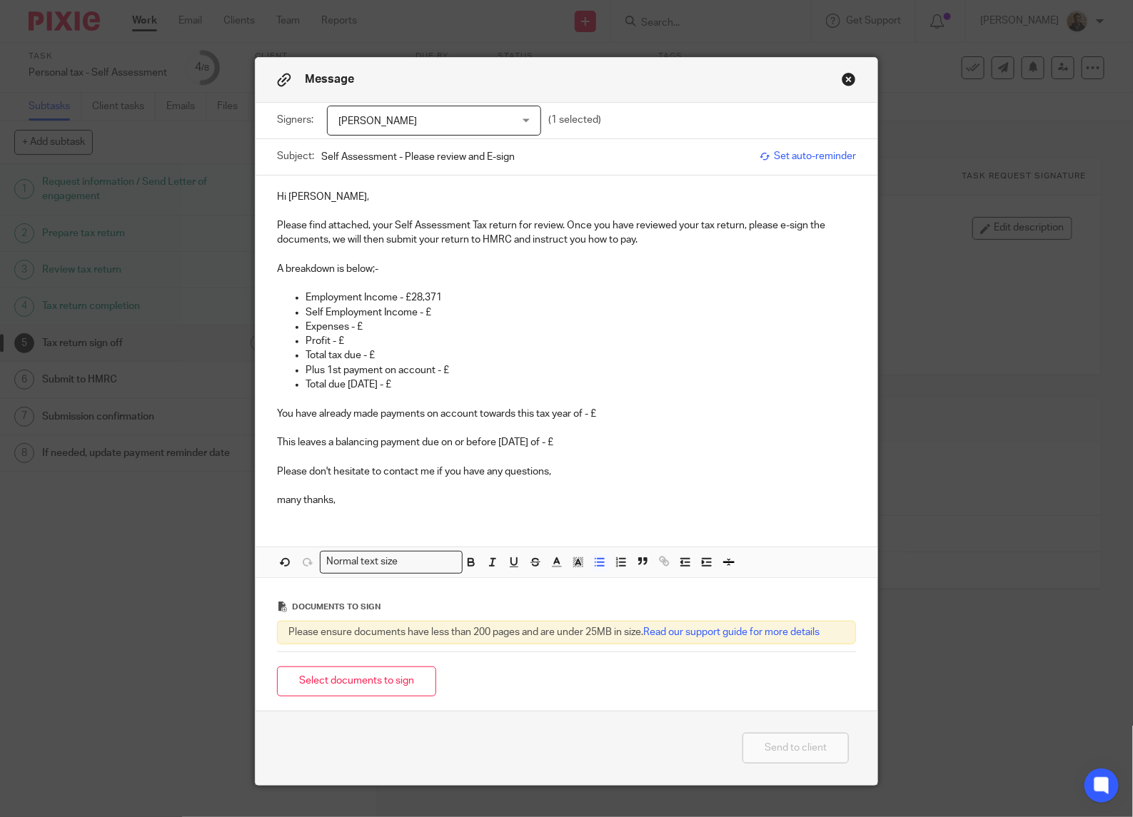
click at [462, 318] on p "Self Employment Income - £" at bounding box center [580, 312] width 550 height 14
click at [390, 326] on p "Expenses - £" at bounding box center [580, 327] width 550 height 14
click at [363, 314] on p "Self Employment Income - £20,983" at bounding box center [580, 312] width 550 height 14
click at [372, 321] on p "Expenses - £" at bounding box center [580, 327] width 550 height 14
click at [395, 327] on p "Expenses - £5212.1" at bounding box center [580, 327] width 550 height 14
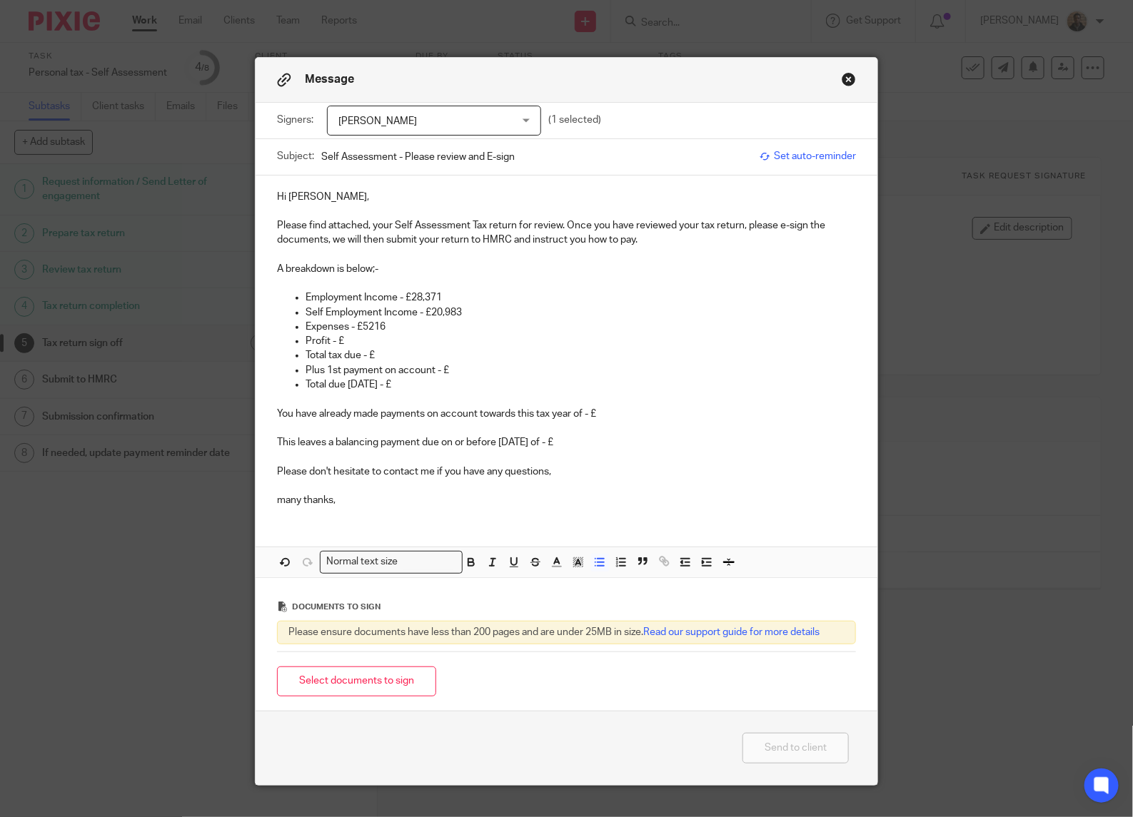
click at [361, 336] on p "Profit - £" at bounding box center [580, 341] width 550 height 14
click at [373, 354] on p "Total tax due - £" at bounding box center [580, 355] width 550 height 14
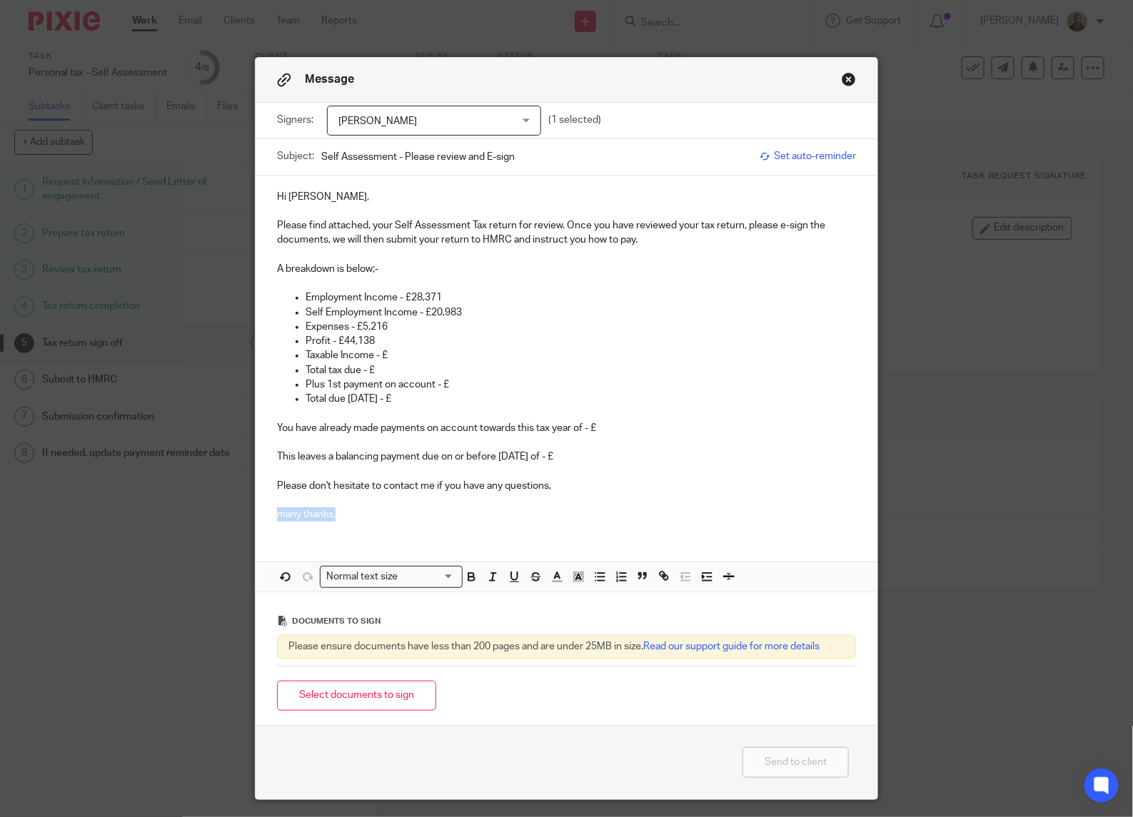
drag, startPoint x: 268, startPoint y: 515, endPoint x: 329, endPoint y: 525, distance: 61.6
click at [329, 525] on div "Hi [PERSON_NAME], Please find attached, your Self Assessment Tax return for rev…" at bounding box center [567, 355] width 622 height 358
click at [430, 489] on p "Please don't hesitate to contact me if you have any questions," at bounding box center [566, 486] width 579 height 14
click at [536, 450] on p "This leaves a balancing payment due on or before [DATE] of - £" at bounding box center [566, 449] width 579 height 29
click at [534, 461] on p "This leaves a balancing payment due on or before [DATE] of - £" at bounding box center [566, 449] width 579 height 29
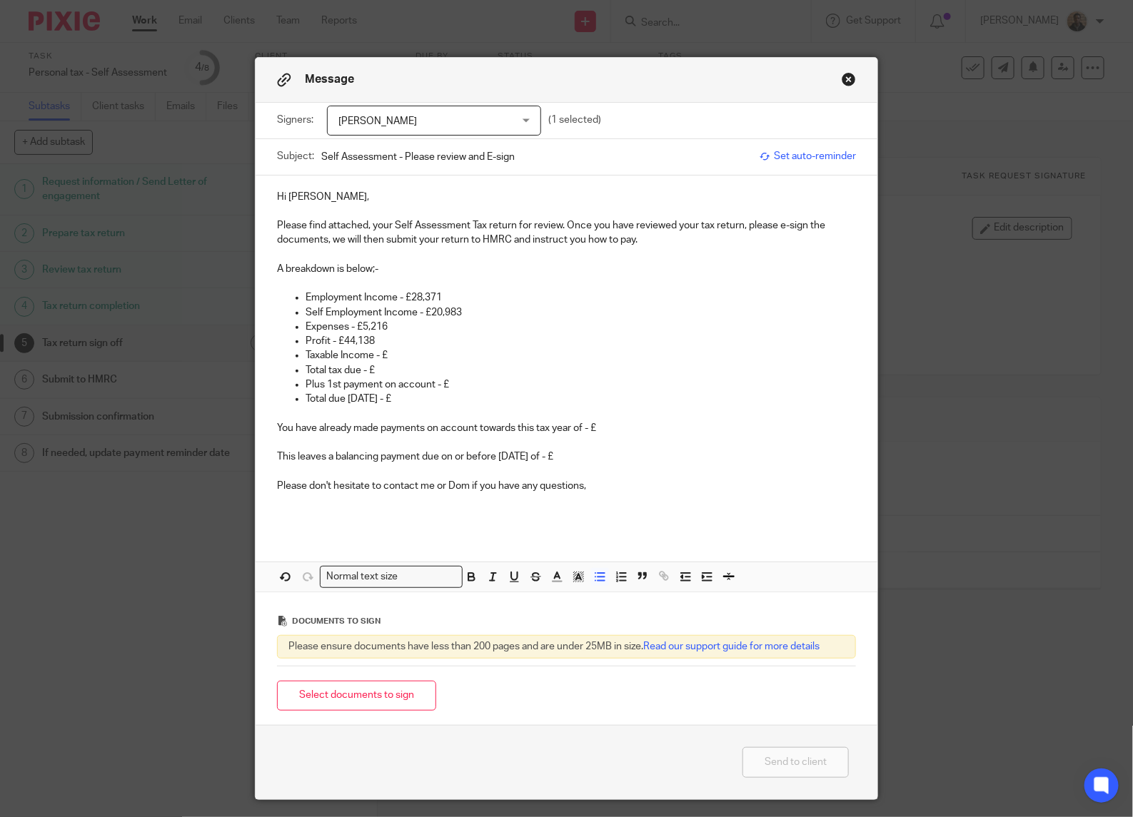
click at [379, 398] on p "Total due [DATE] - £" at bounding box center [580, 399] width 550 height 14
click at [704, 112] on div "Signers: [PERSON_NAME] [PERSON_NAME] (1 selected)" at bounding box center [566, 121] width 579 height 36
click at [402, 352] on p "Taxable Income - £" at bounding box center [580, 355] width 550 height 14
click at [384, 365] on p "Total tax due - £" at bounding box center [580, 370] width 550 height 14
click at [373, 366] on p "Total tax due - £5640.02" at bounding box center [580, 370] width 550 height 14
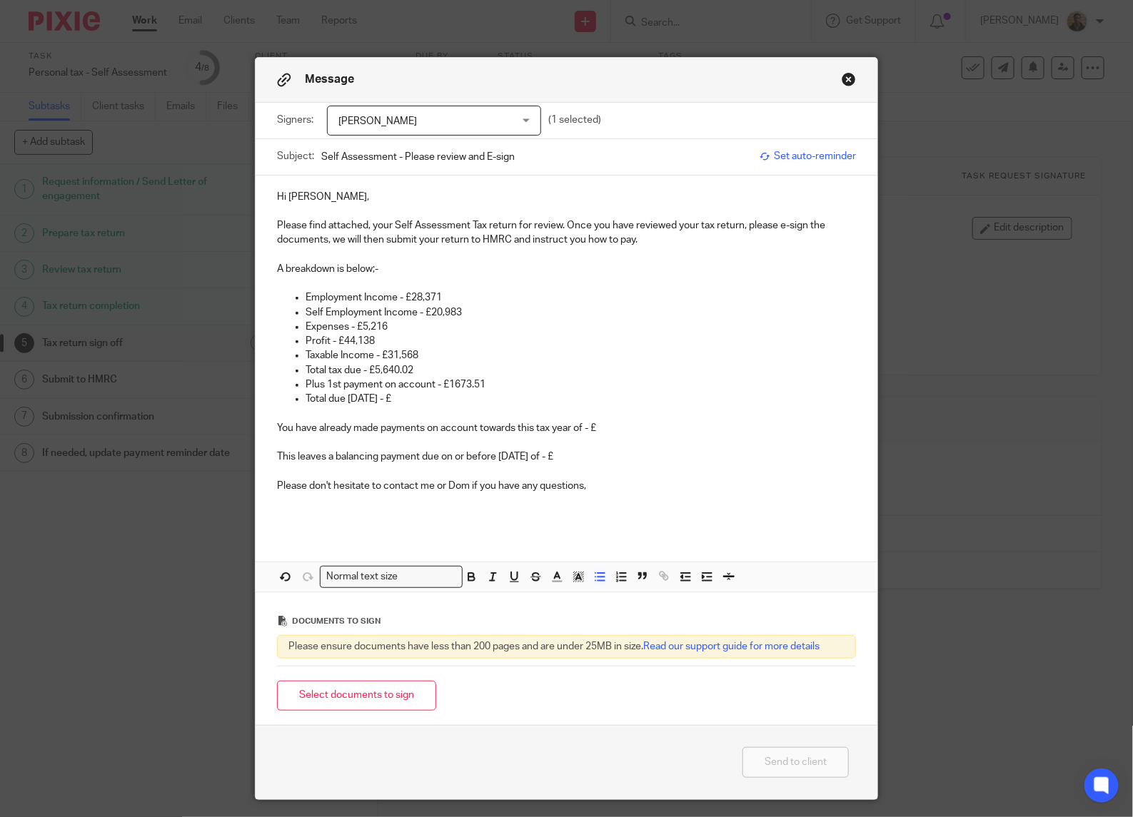
click at [411, 398] on p "Total due [DATE] - £" at bounding box center [580, 399] width 550 height 14
drag, startPoint x: 598, startPoint y: 425, endPoint x: 271, endPoint y: 434, distance: 327.0
click at [277, 434] on p "You have already made payments on account towards this tax year of - £" at bounding box center [566, 428] width 579 height 14
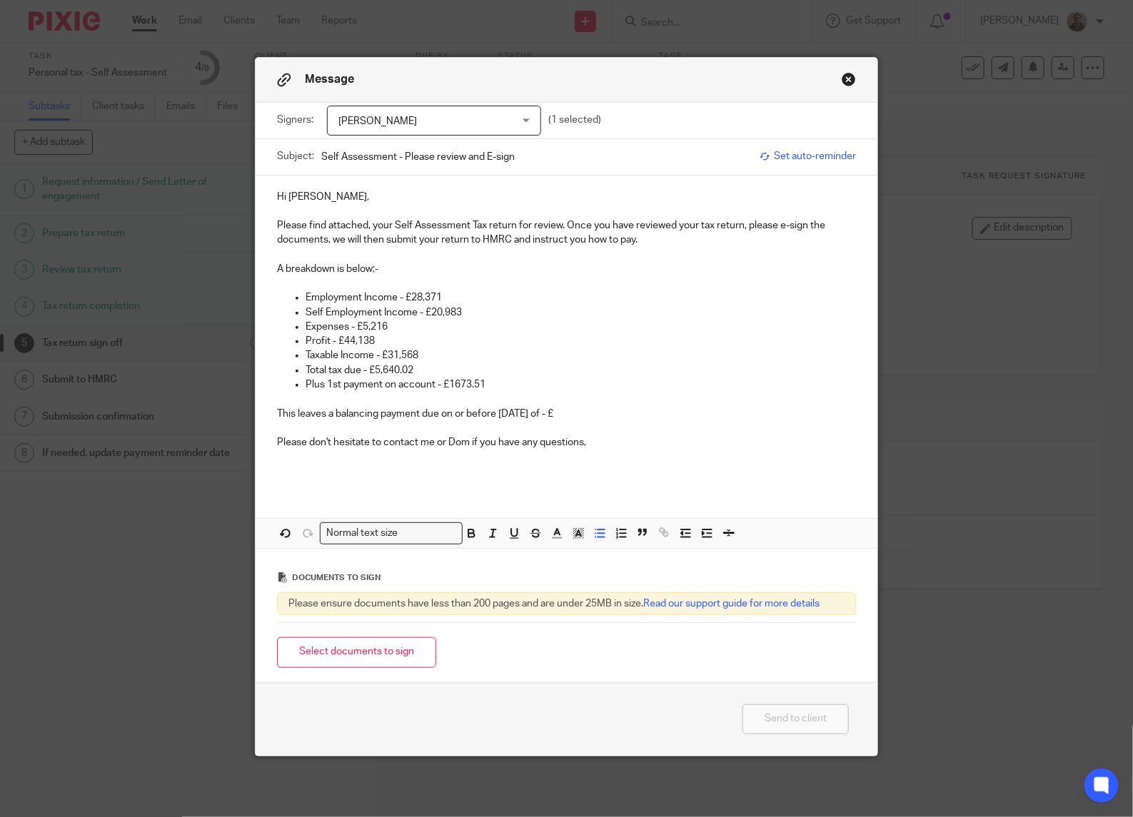
click at [443, 383] on p "Plus 1st payment on account - £1673.51" at bounding box center [580, 385] width 550 height 14
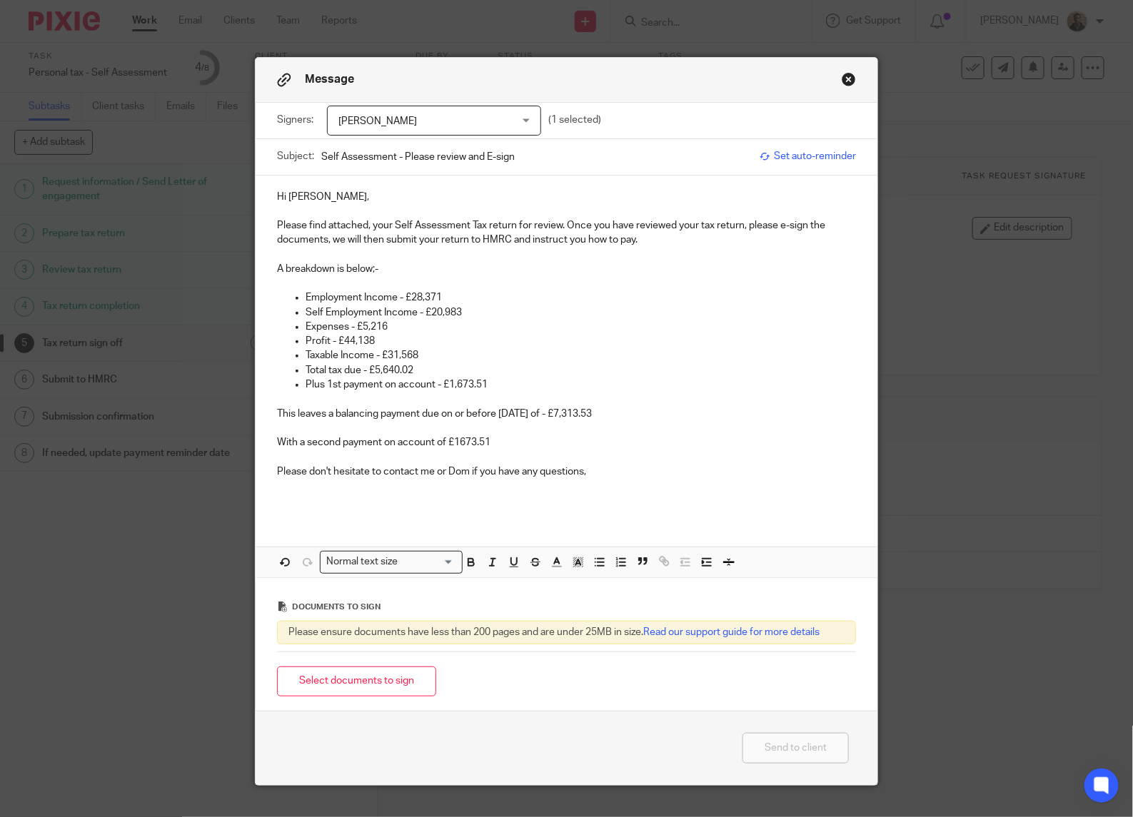
click at [453, 441] on p "With a second payment on account of £1673.51" at bounding box center [566, 442] width 579 height 14
drag, startPoint x: 441, startPoint y: 443, endPoint x: 485, endPoint y: 439, distance: 44.4
click at [485, 439] on p "With a second payment on account of £1,673.51 due on [DATE]." at bounding box center [566, 442] width 579 height 14
click at [465, 562] on icon "button" at bounding box center [471, 562] width 13 height 13
drag, startPoint x: 398, startPoint y: 295, endPoint x: 441, endPoint y: 300, distance: 43.2
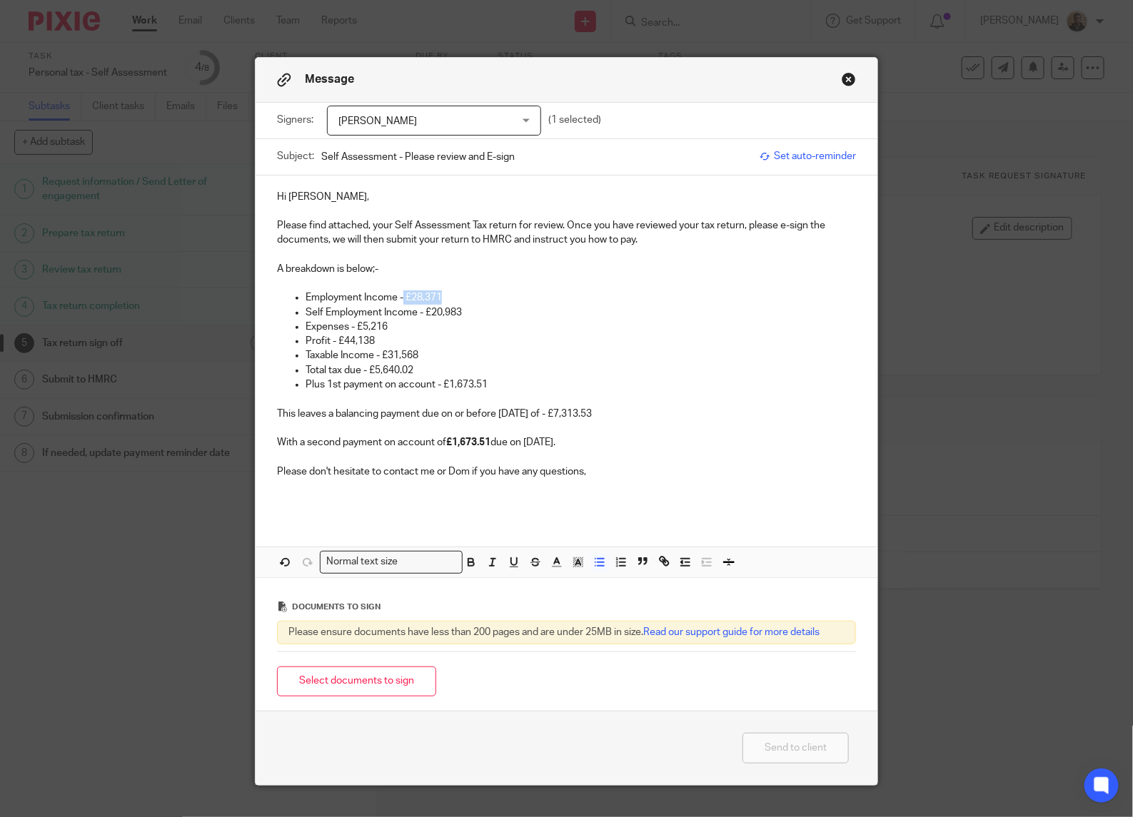
click at [441, 300] on p "Employment Income - £28,371" at bounding box center [580, 297] width 550 height 14
click at [466, 565] on icon "button" at bounding box center [471, 562] width 13 height 13
drag, startPoint x: 419, startPoint y: 314, endPoint x: 454, endPoint y: 330, distance: 38.3
click at [454, 330] on ul "Employment Income - £28,371 Self Employment Income - £20,983 Expenses - £5,216 …" at bounding box center [566, 340] width 579 height 101
click at [433, 305] on p "Self Employment Income - £20,983" at bounding box center [580, 312] width 550 height 14
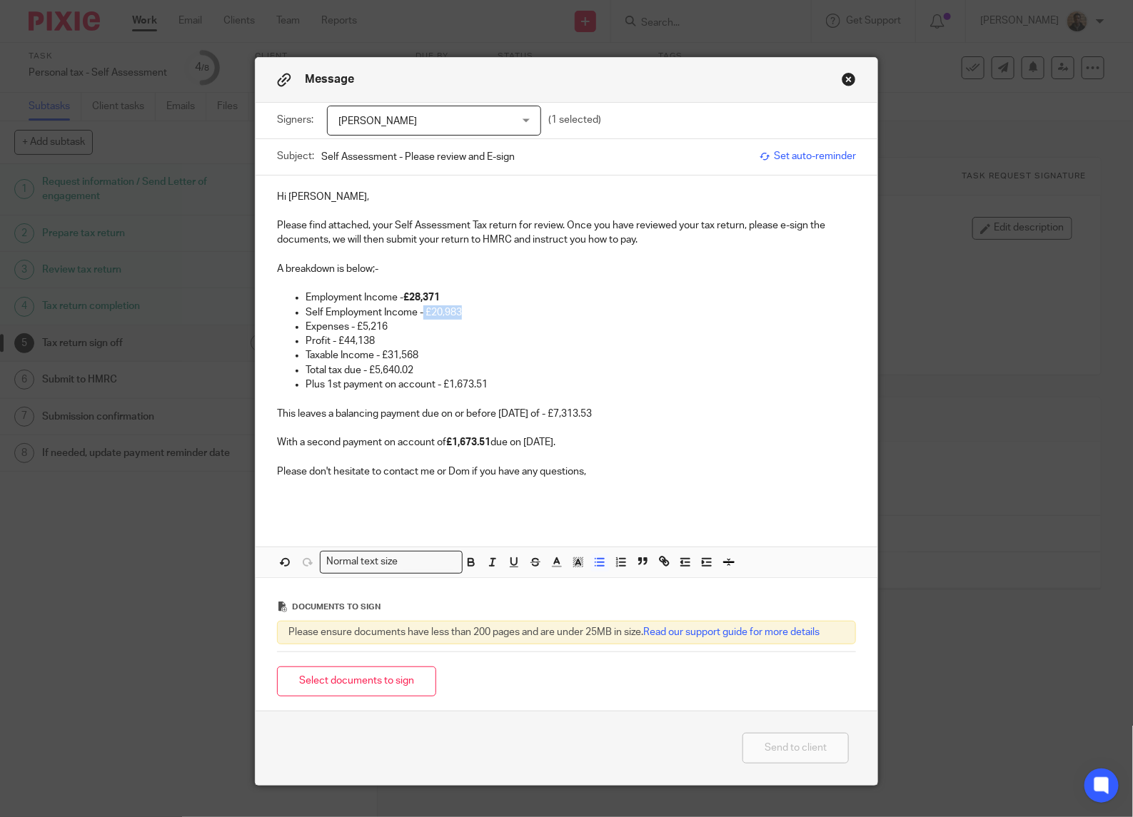
drag, startPoint x: 418, startPoint y: 312, endPoint x: 455, endPoint y: 316, distance: 37.4
click at [455, 316] on p "Self Employment Income - £20,983" at bounding box center [580, 312] width 550 height 14
click at [471, 565] on icon "button" at bounding box center [471, 562] width 13 height 13
drag, startPoint x: 350, startPoint y: 330, endPoint x: 388, endPoint y: 330, distance: 37.8
click at [388, 330] on p "Expenses - £5,216" at bounding box center [580, 327] width 550 height 14
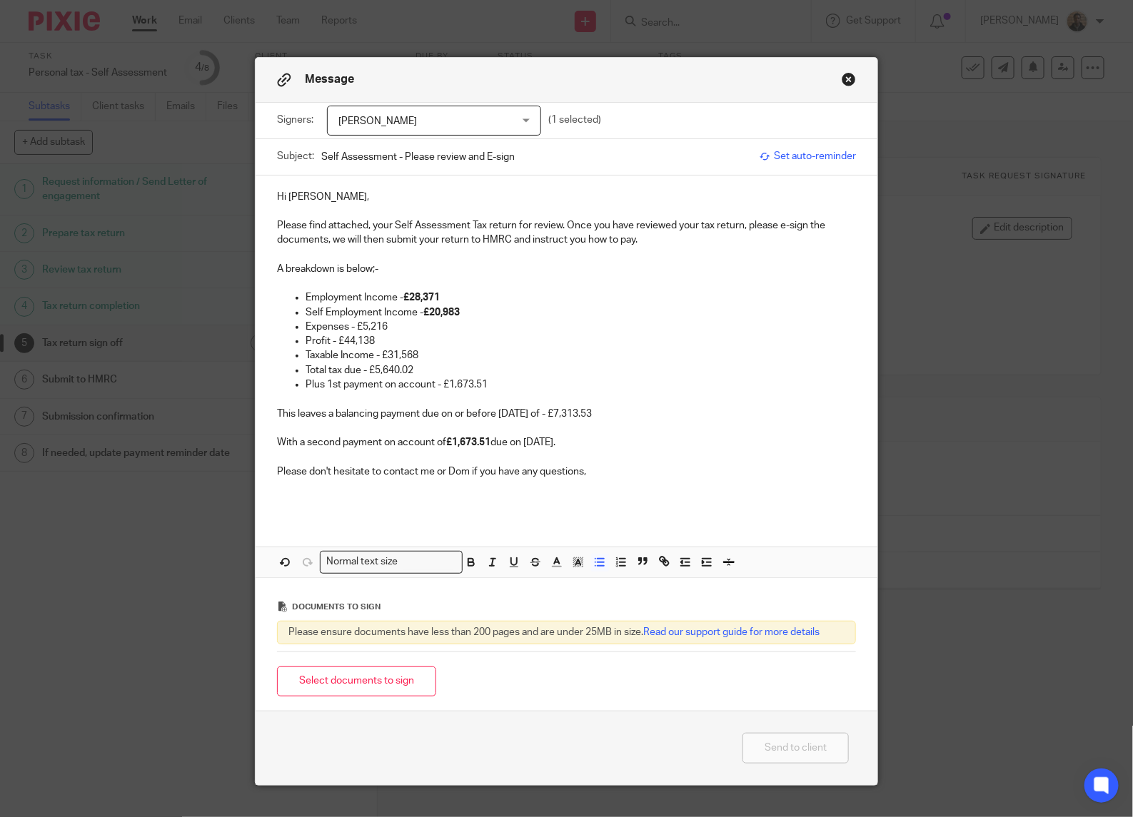
click at [458, 554] on div "Normal text size Loading... Remove Edit" at bounding box center [567, 562] width 622 height 30
click at [465, 557] on icon "button" at bounding box center [471, 562] width 13 height 13
click at [430, 340] on p "Profit - £44,138" at bounding box center [580, 341] width 550 height 14
drag, startPoint x: 332, startPoint y: 338, endPoint x: 376, endPoint y: 344, distance: 44.7
click at [376, 344] on p "Profit - £44,138" at bounding box center [580, 341] width 550 height 14
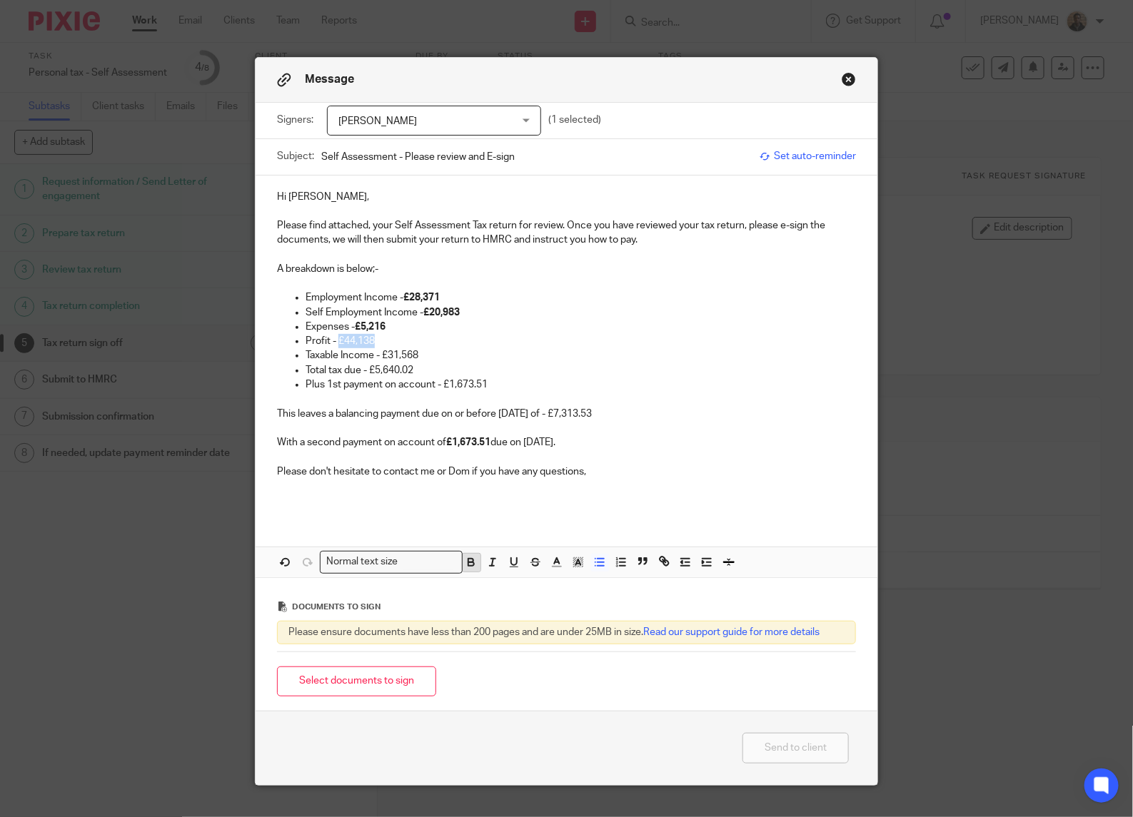
drag, startPoint x: 462, startPoint y: 567, endPoint x: 462, endPoint y: 542, distance: 25.0
click at [469, 566] on icon "button" at bounding box center [472, 564] width 6 height 4
drag, startPoint x: 375, startPoint y: 355, endPoint x: 413, endPoint y: 354, distance: 37.1
click at [413, 354] on p "Taxable Income - £31,568" at bounding box center [580, 355] width 550 height 14
click at [467, 569] on icon "button" at bounding box center [471, 562] width 13 height 13
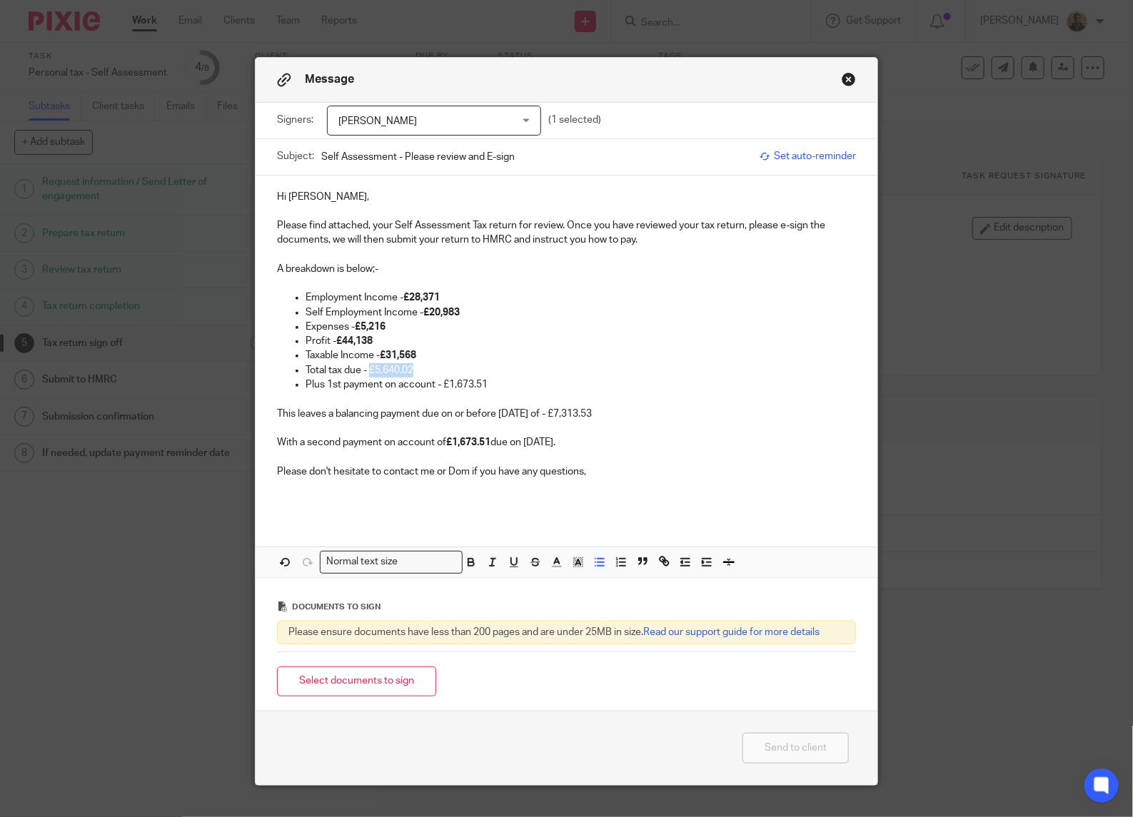
drag, startPoint x: 365, startPoint y: 369, endPoint x: 413, endPoint y: 372, distance: 47.9
click at [413, 372] on p "Total tax due - £5,640.02" at bounding box center [580, 370] width 550 height 14
click at [465, 566] on icon "button" at bounding box center [471, 562] width 13 height 13
drag, startPoint x: 437, startPoint y: 383, endPoint x: 485, endPoint y: 394, distance: 49.7
click at [485, 394] on div "Hi [PERSON_NAME], Please find attached, your Self Assessment Tax return for rev…" at bounding box center [567, 347] width 622 height 343
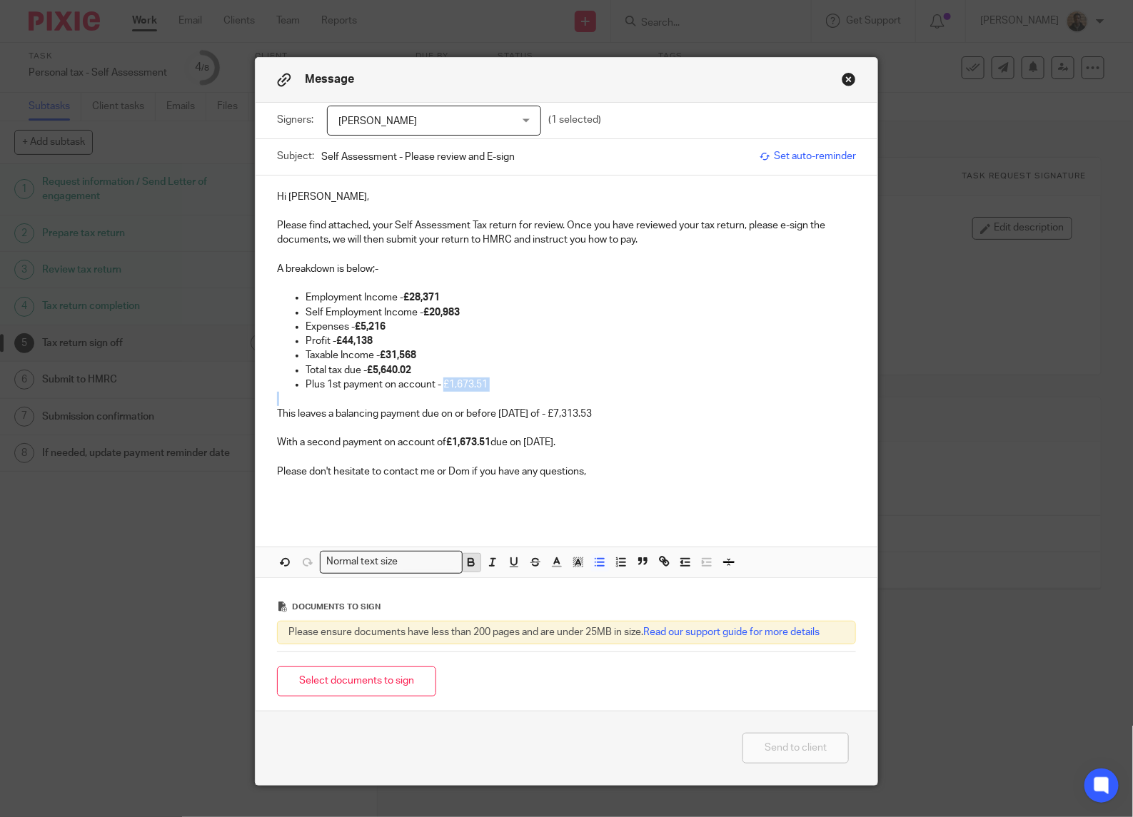
click at [466, 557] on icon "button" at bounding box center [471, 562] width 13 height 13
click at [450, 500] on p at bounding box center [566, 500] width 579 height 14
drag, startPoint x: 555, startPoint y: 413, endPoint x: 604, endPoint y: 418, distance: 48.9
click at [604, 418] on p "This leaves a balancing payment due on or before [DATE] of - £7,313.53" at bounding box center [566, 406] width 579 height 29
click at [471, 565] on icon "button" at bounding box center [471, 562] width 13 height 13
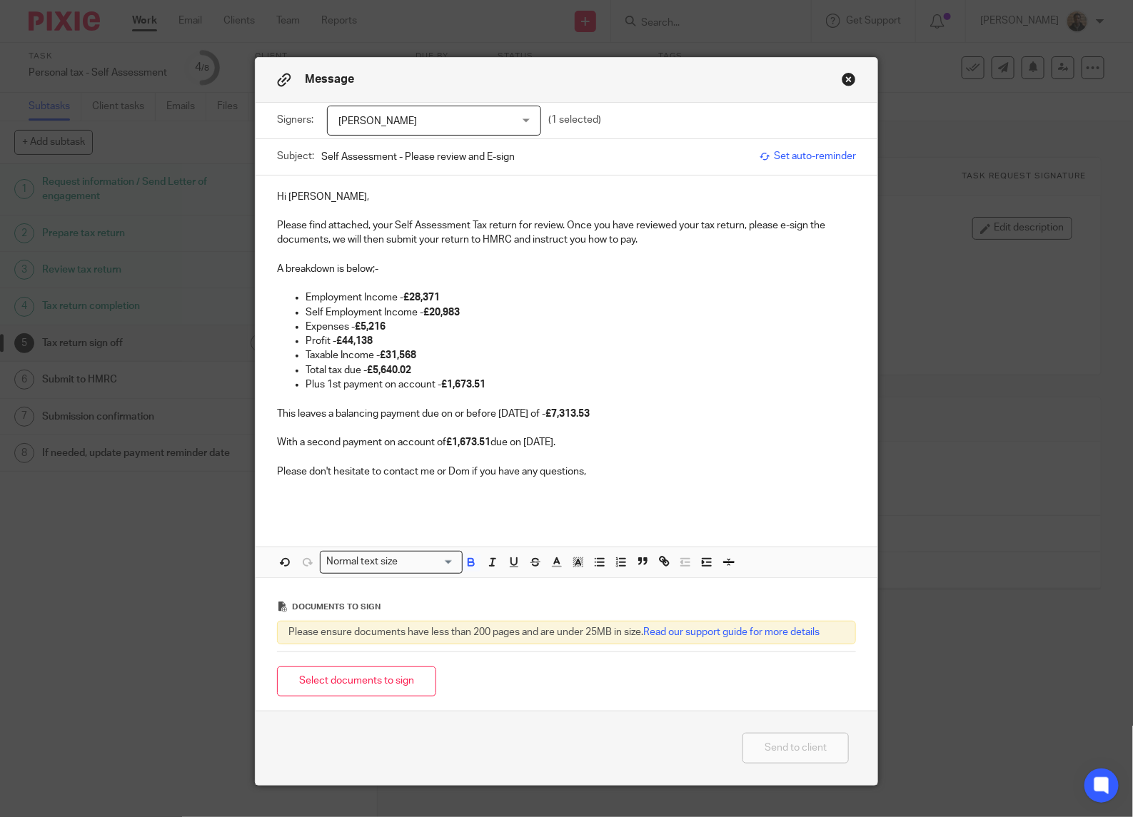
click at [453, 522] on div "Hi [PERSON_NAME], Please find attached, your Self Assessment Tax return for rev…" at bounding box center [567, 377] width 622 height 402
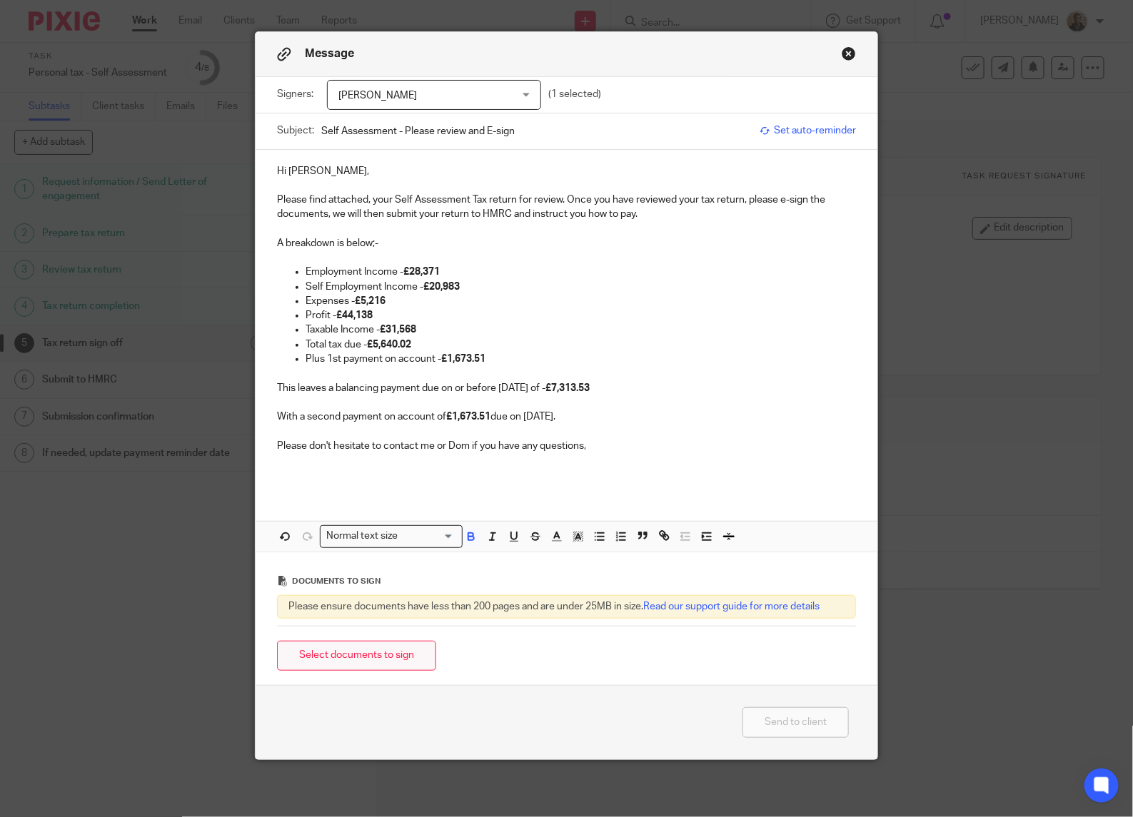
click at [419, 664] on button "Select documents to sign" at bounding box center [356, 656] width 159 height 31
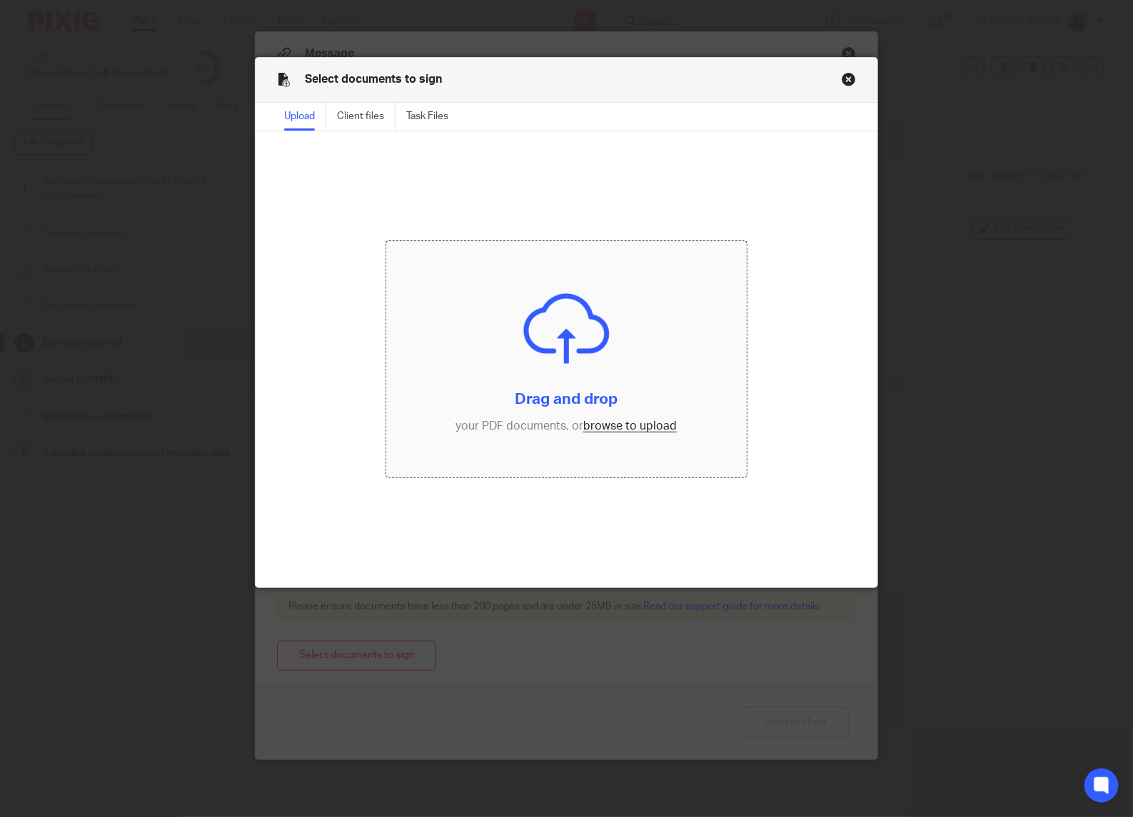
click at [590, 427] on input "file" at bounding box center [566, 359] width 361 height 236
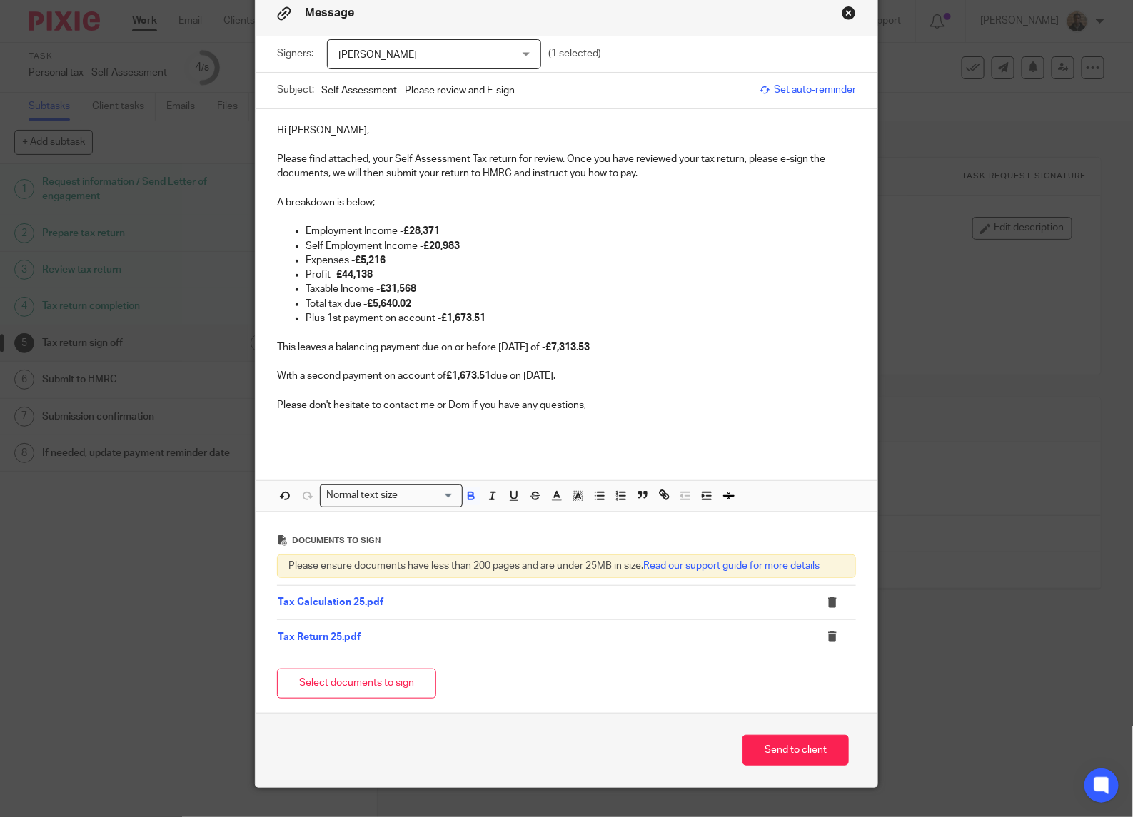
scroll to position [97, 0]
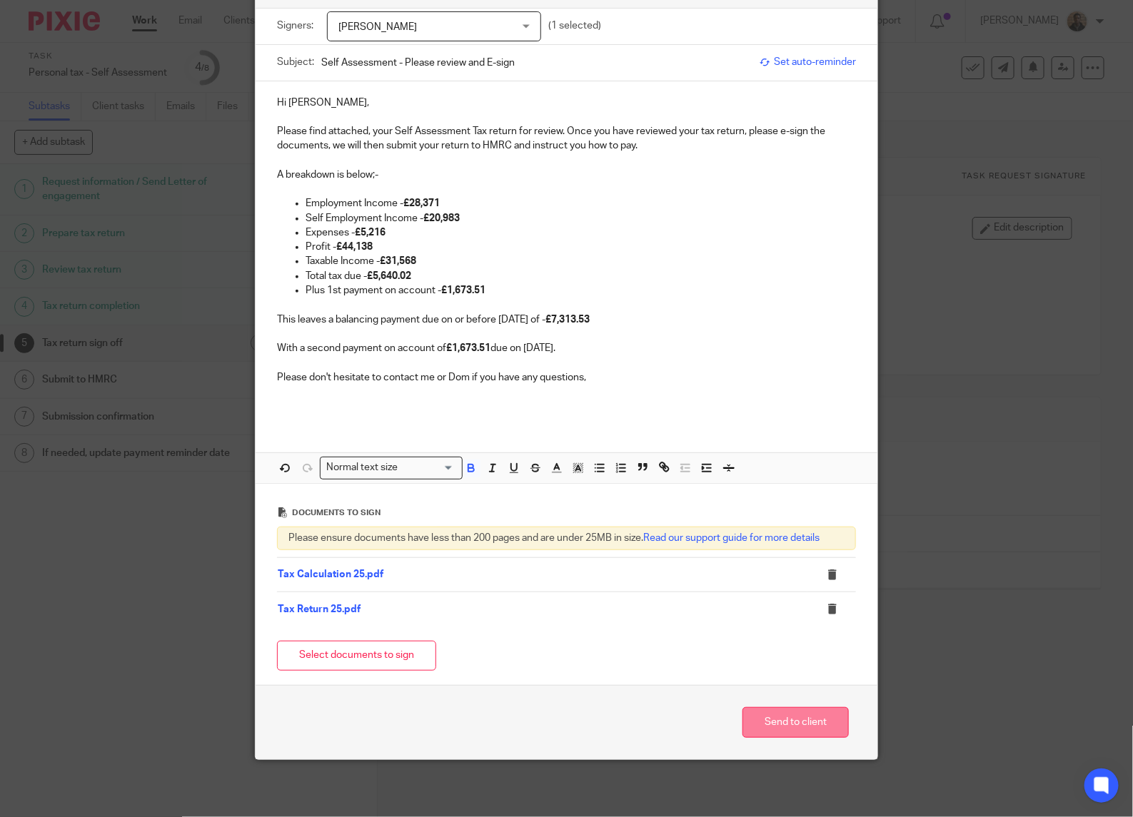
click at [793, 723] on button "Send to client" at bounding box center [795, 722] width 106 height 31
click at [797, 707] on button "Send to client" at bounding box center [795, 722] width 106 height 31
click at [805, 732] on button "Send to client" at bounding box center [795, 722] width 106 height 31
click at [596, 462] on icon "button" at bounding box center [599, 468] width 13 height 13
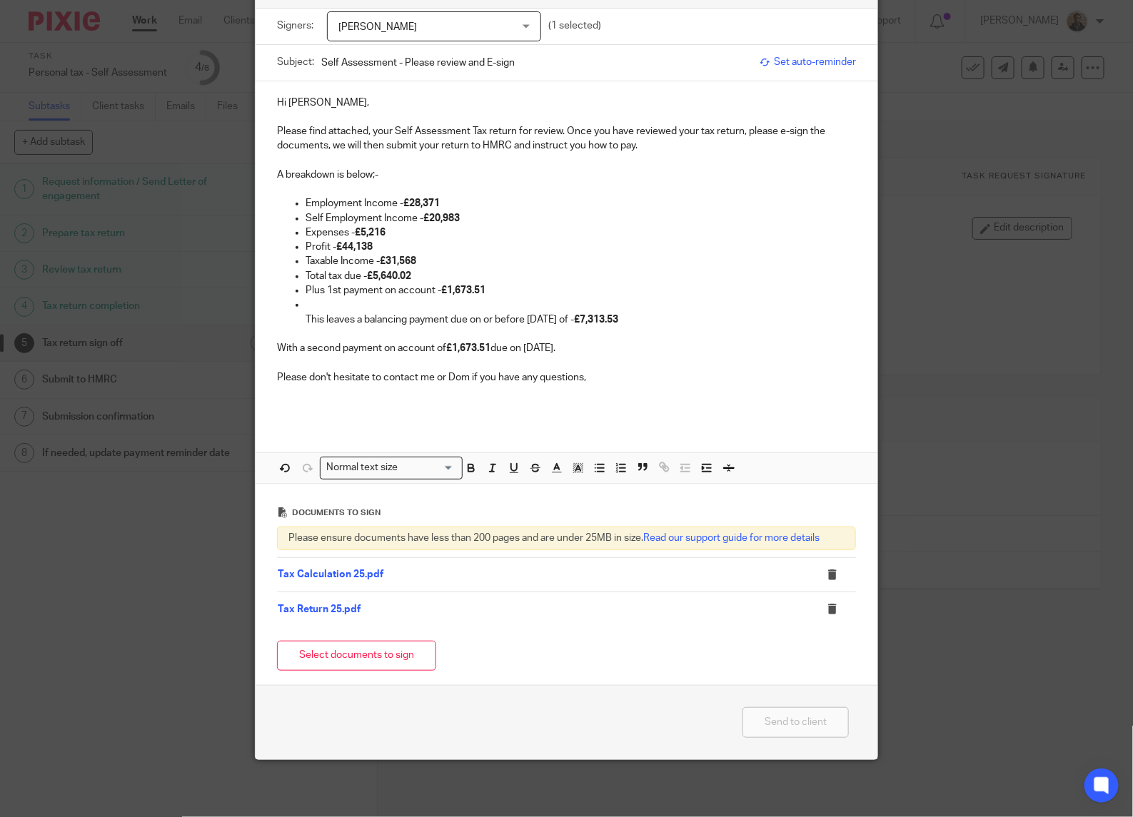
click at [625, 400] on p at bounding box center [566, 406] width 579 height 14
click at [595, 390] on p at bounding box center [566, 392] width 579 height 14
click at [508, 498] on div "Documents to sign" at bounding box center [566, 512] width 579 height 29
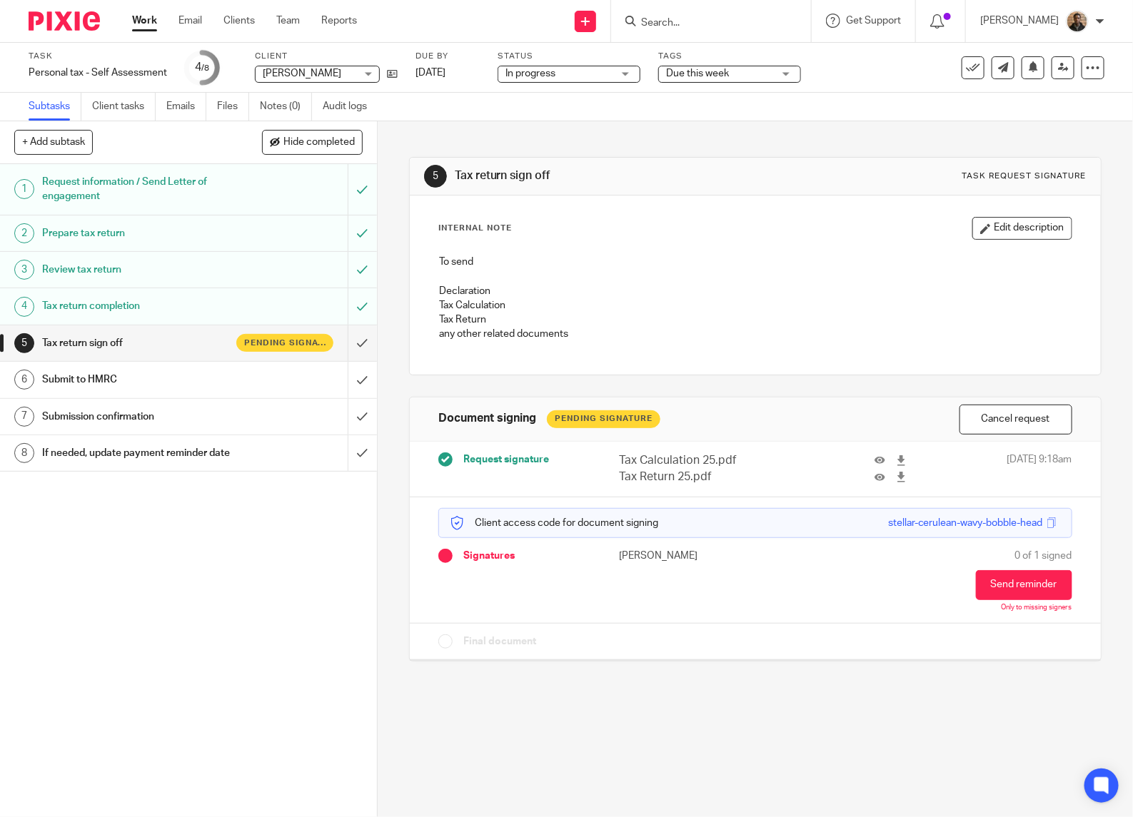
click at [148, 25] on link "Work" at bounding box center [144, 21] width 25 height 14
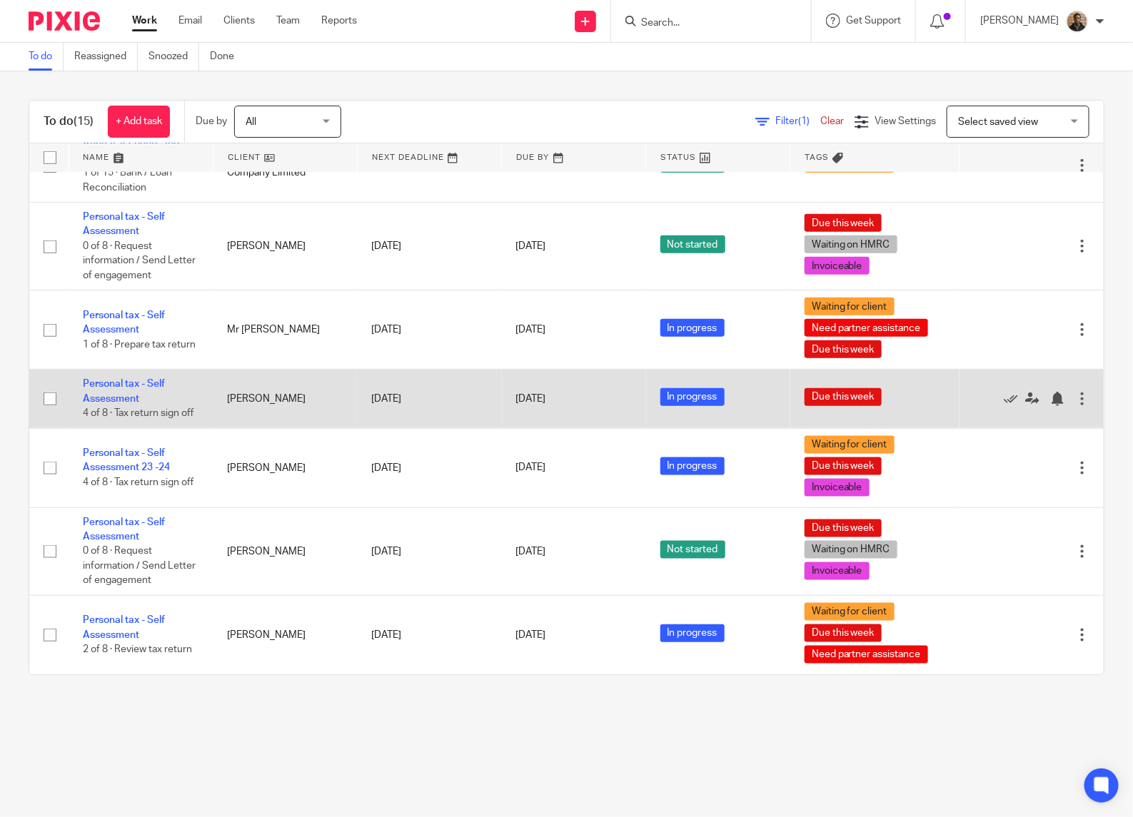
scroll to position [643, 0]
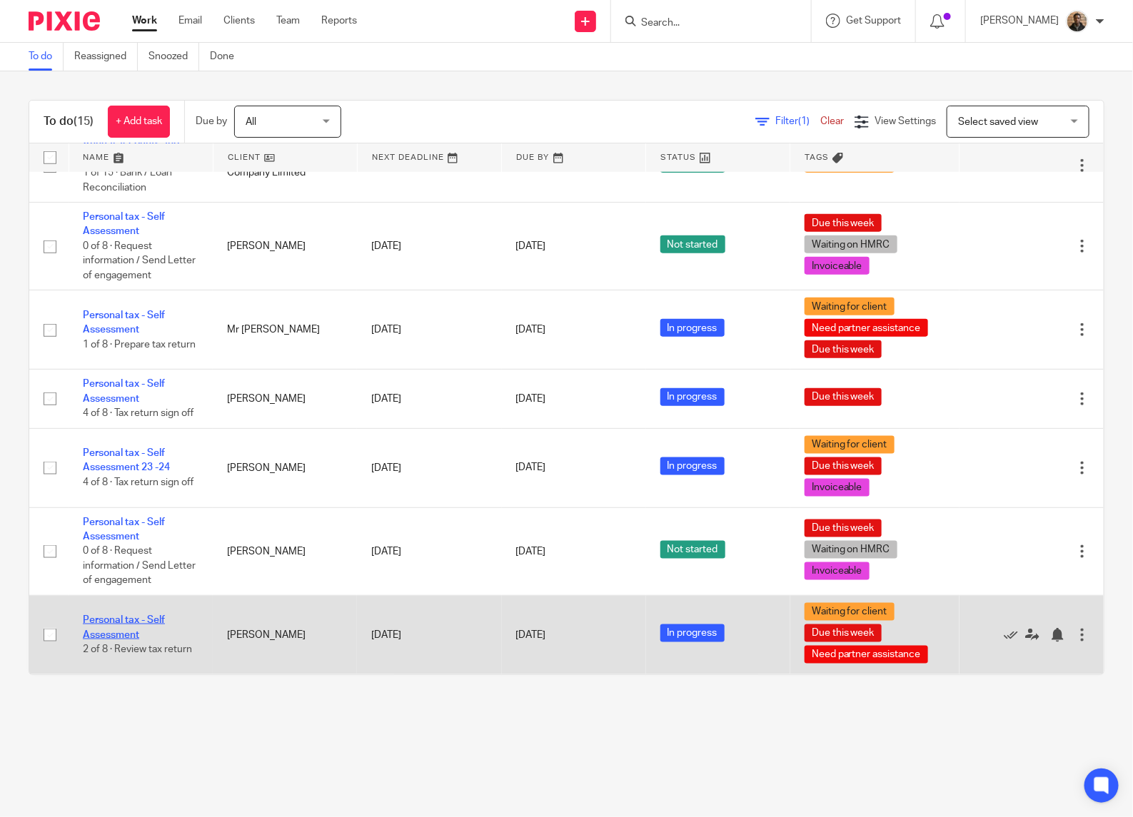
click at [134, 616] on link "Personal tax - Self Assessment" at bounding box center [124, 627] width 82 height 24
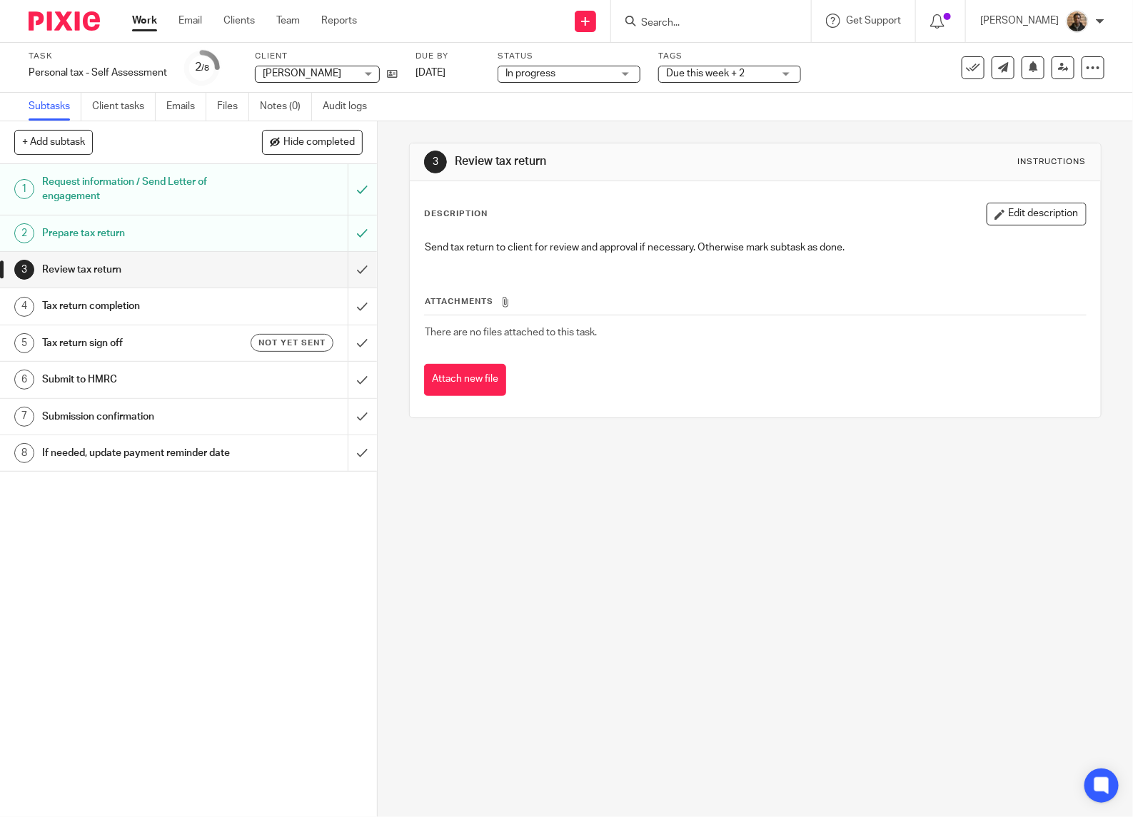
click at [152, 28] on link "Work" at bounding box center [144, 21] width 25 height 14
